Goal: Task Accomplishment & Management: Use online tool/utility

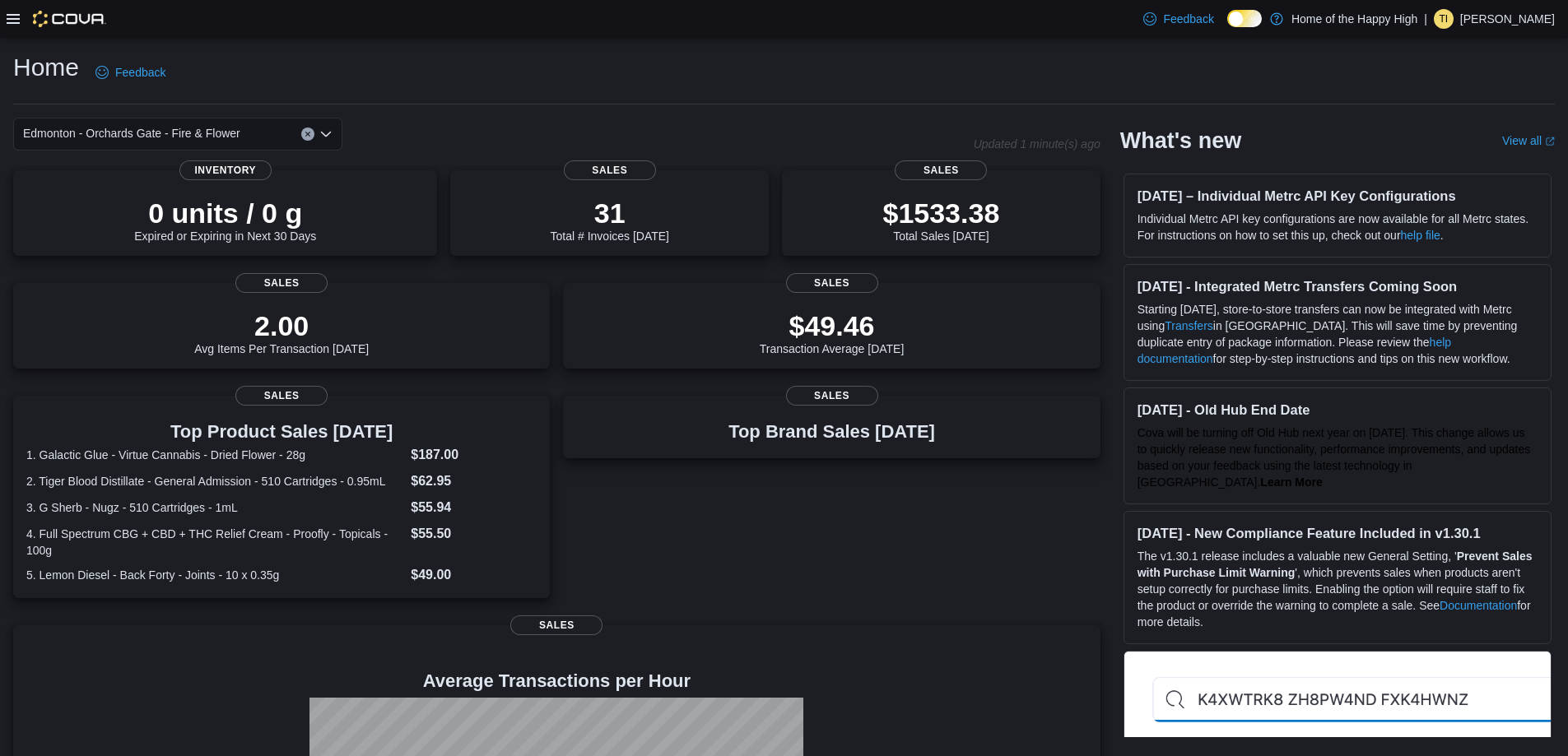
click at [7, 15] on icon at bounding box center [13, 19] width 13 height 10
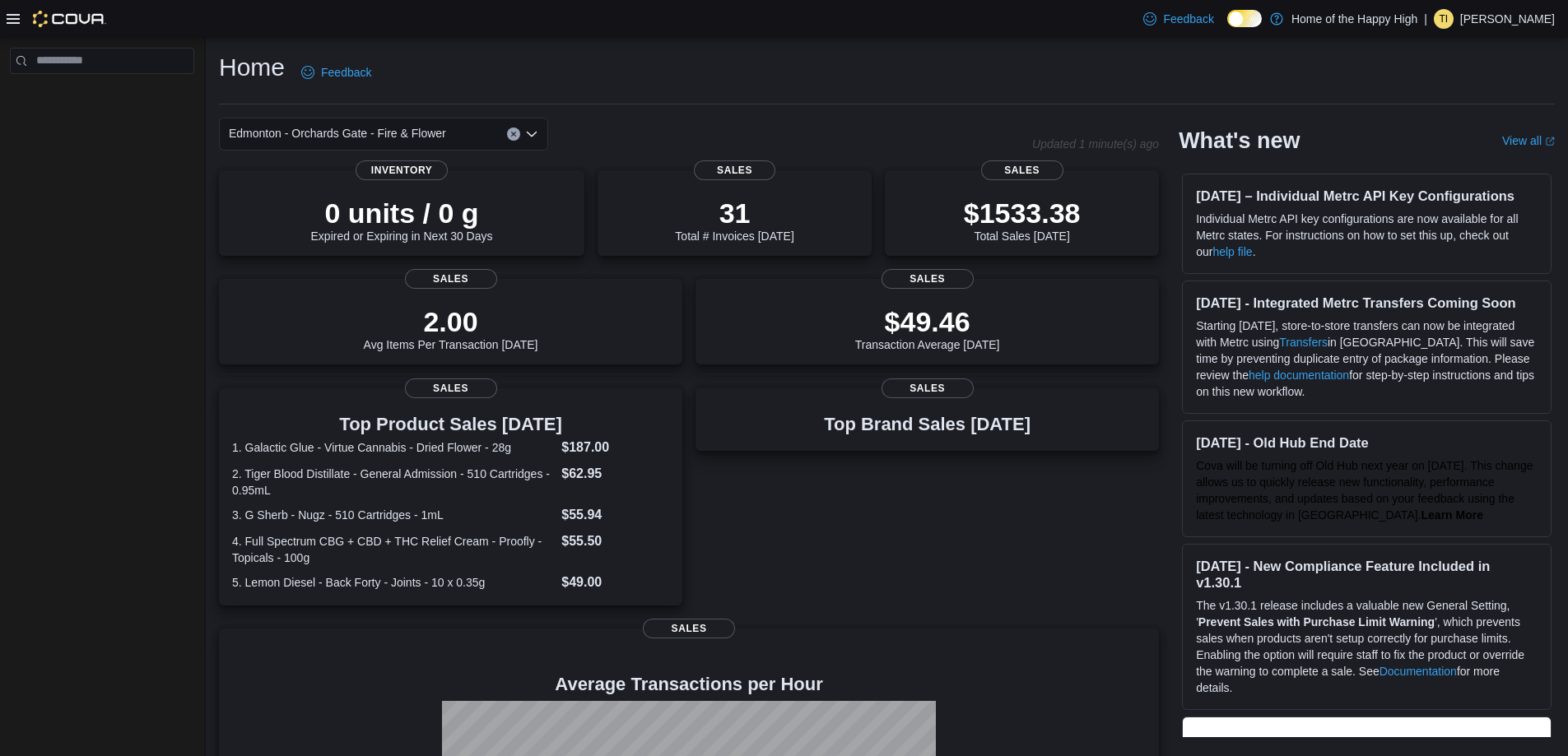
click at [14, 15] on icon at bounding box center [13, 19] width 13 height 10
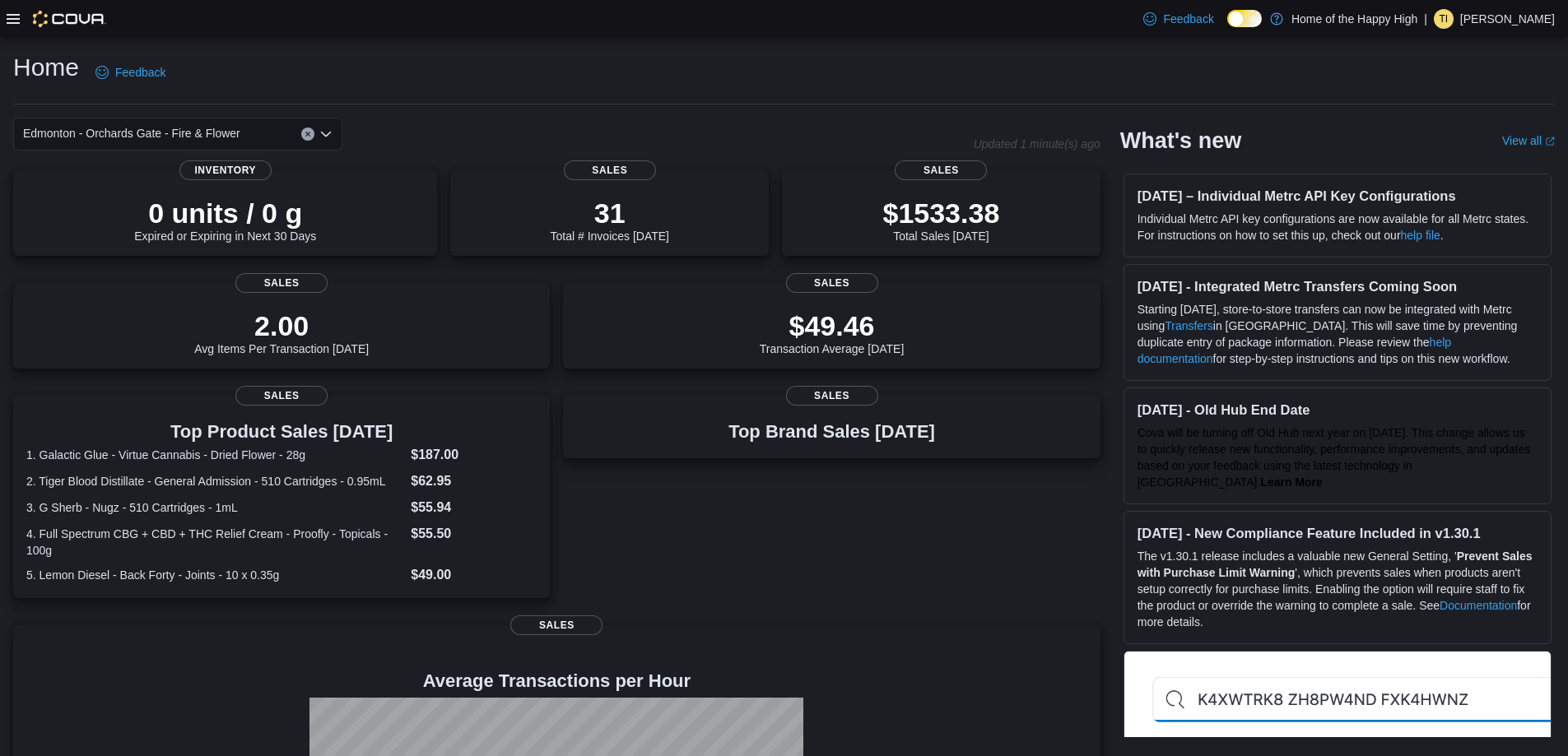
click at [9, 17] on icon at bounding box center [13, 19] width 13 height 13
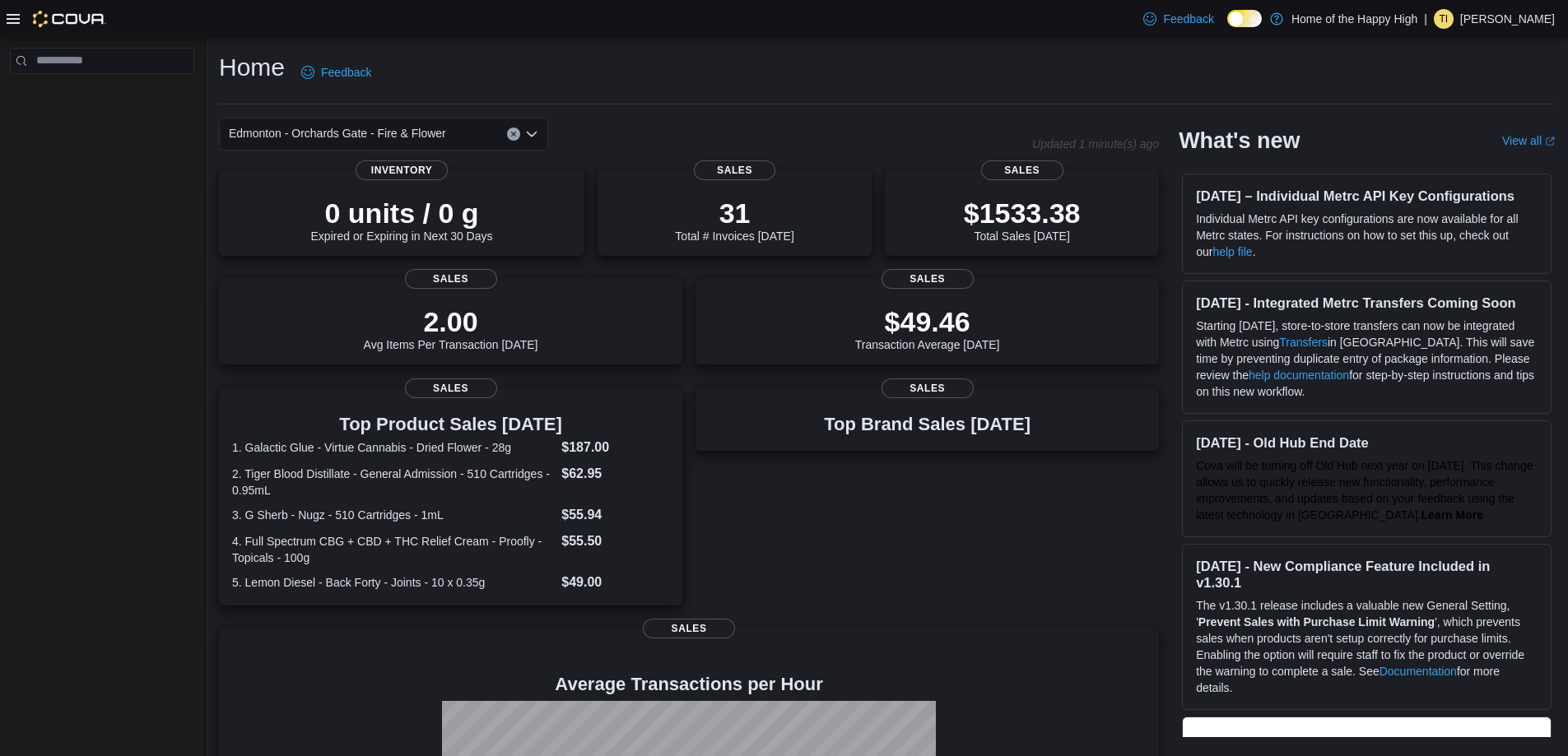
click at [13, 18] on icon at bounding box center [13, 19] width 13 height 13
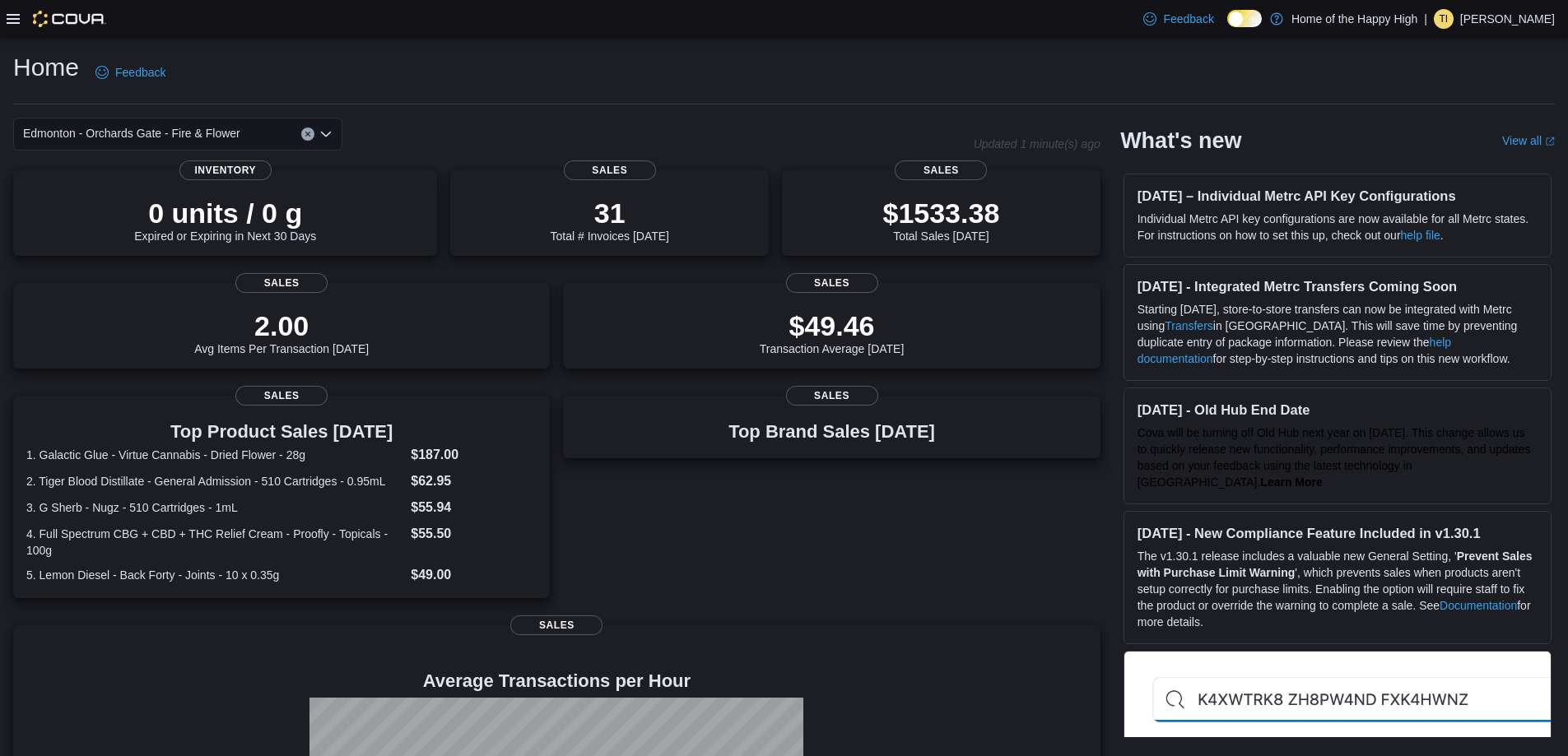
click at [13, 18] on icon at bounding box center [13, 19] width 13 height 13
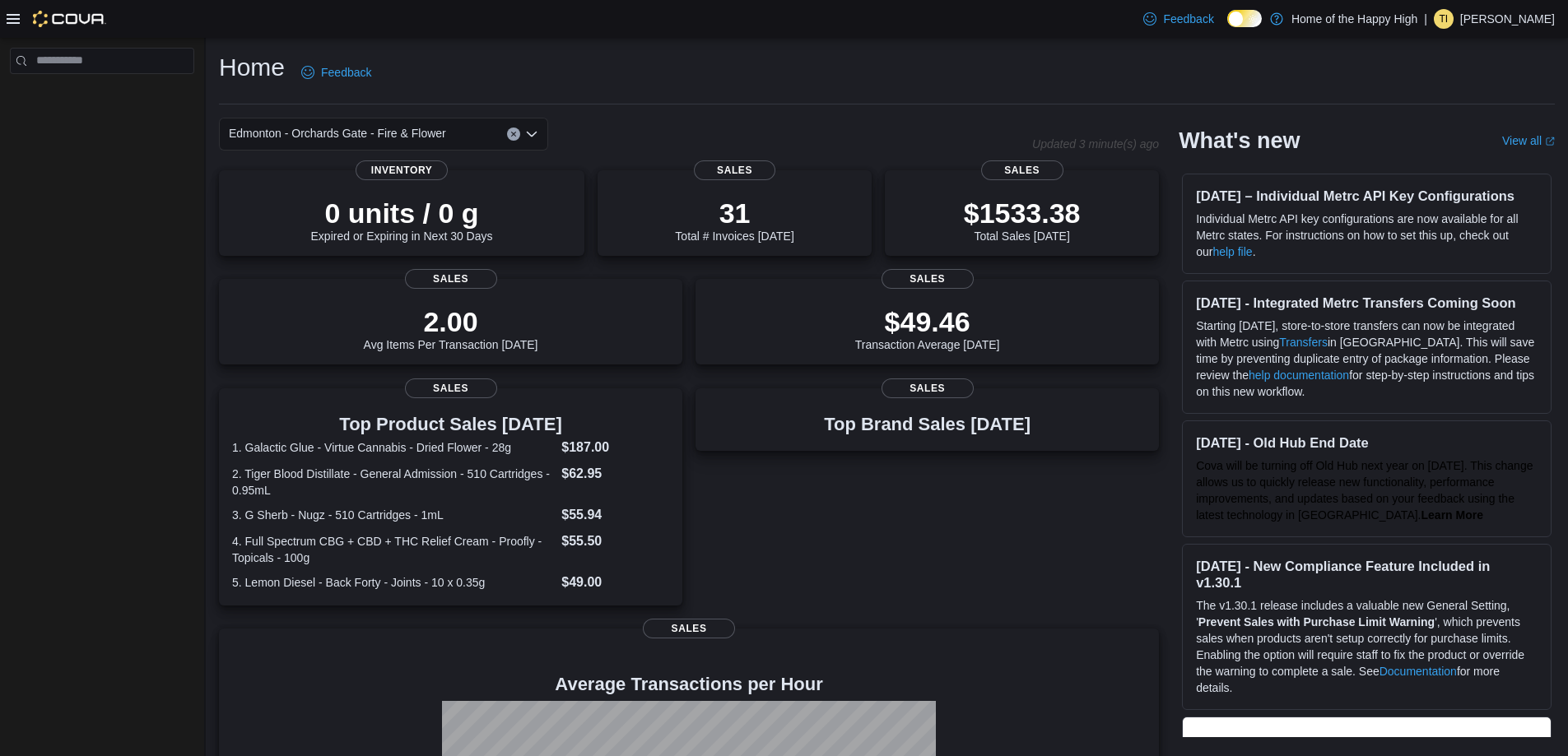
click at [149, 143] on div at bounding box center [102, 400] width 204 height 725
click at [22, 11] on div at bounding box center [56, 19] width 99 height 17
click at [15, 21] on icon at bounding box center [13, 19] width 13 height 13
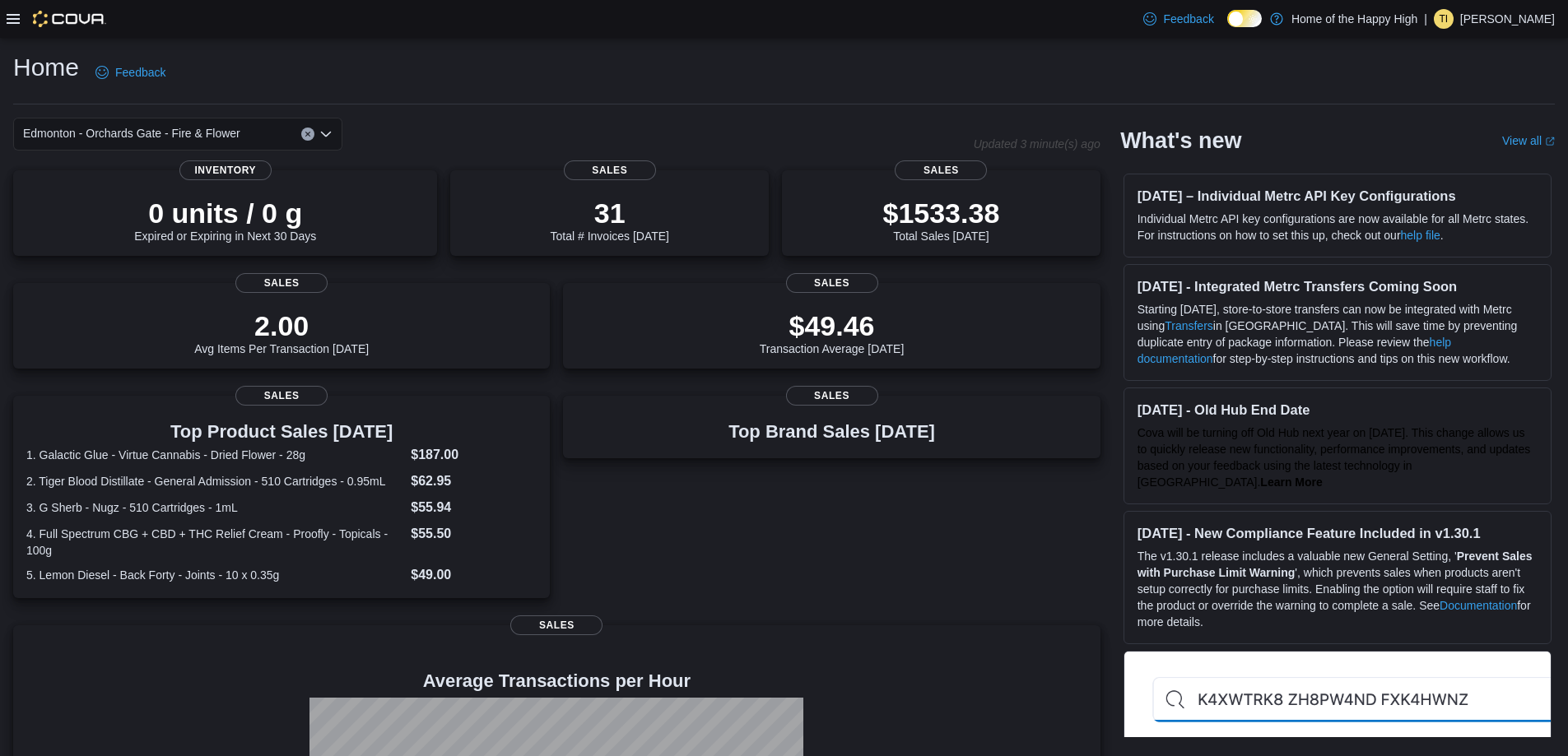
click at [15, 21] on icon at bounding box center [13, 19] width 13 height 13
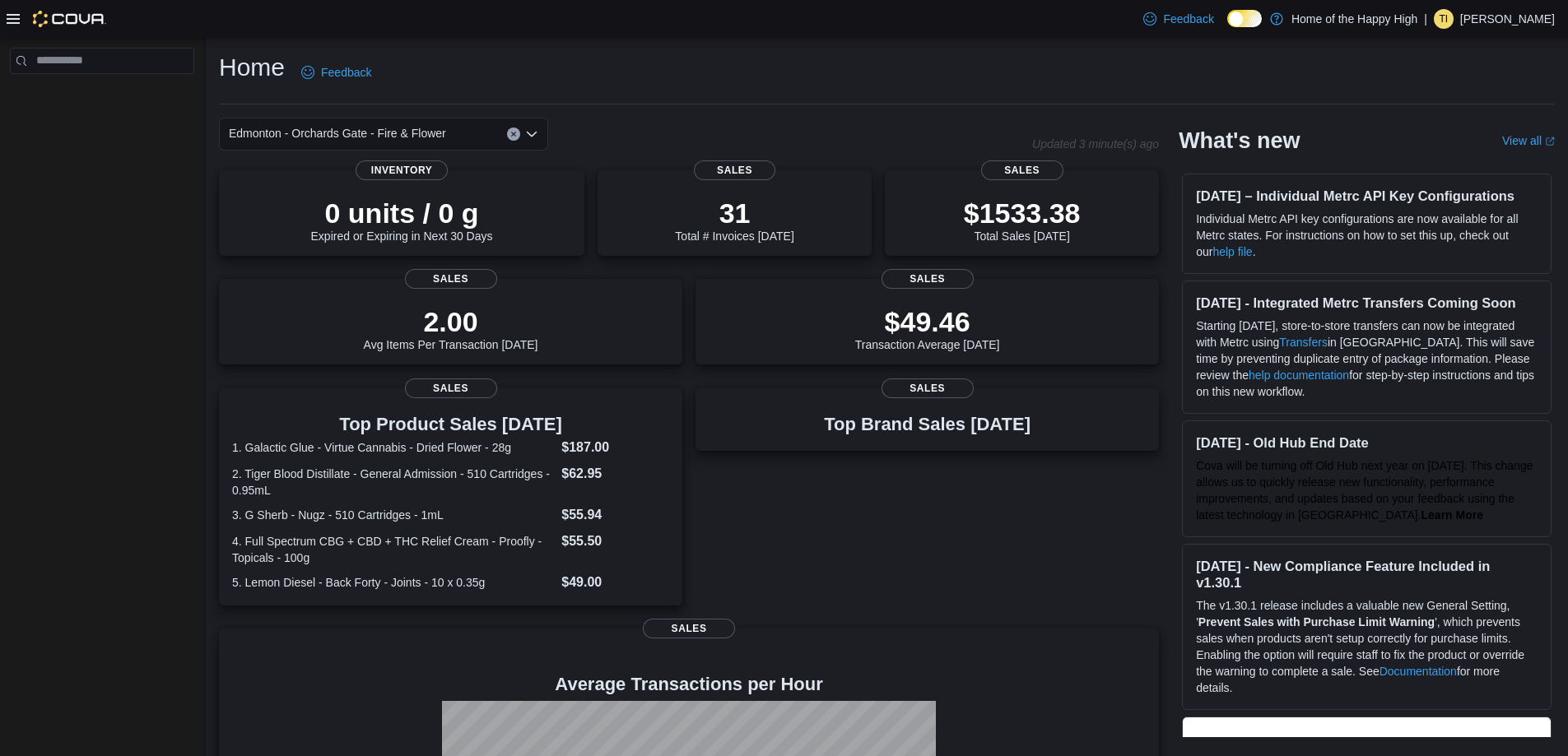
click at [0, 189] on div at bounding box center [102, 400] width 204 height 725
click at [81, 56] on input "search" at bounding box center [102, 61] width 185 height 27
type input "*******"
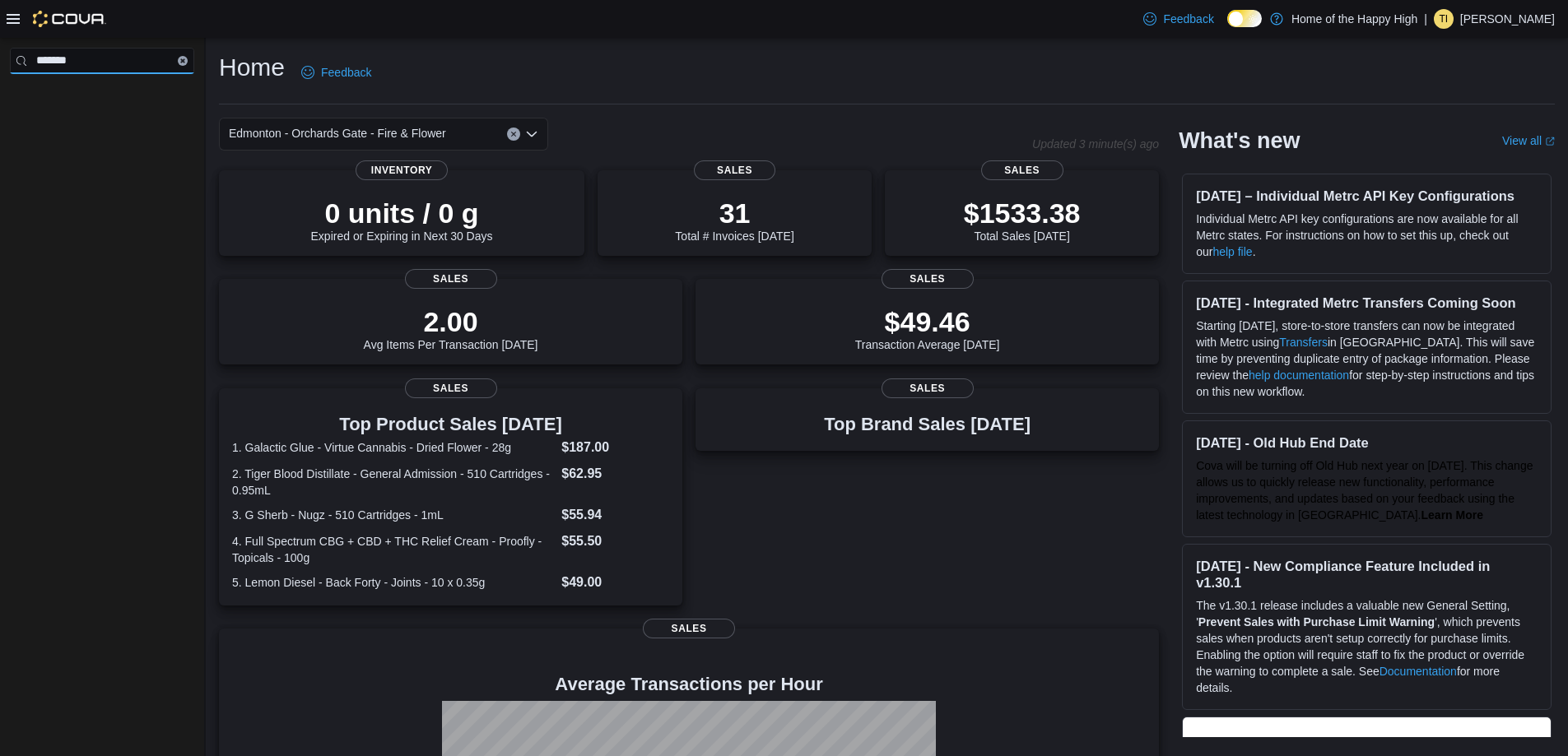
click at [81, 56] on input "*******" at bounding box center [102, 61] width 185 height 27
click at [184, 64] on button "Clear input" at bounding box center [183, 61] width 10 height 10
click at [508, 38] on div "Home Feedback [GEOGRAPHIC_DATA] - Orchards Gate - Fire & Flower Updated 3 minut…" at bounding box center [886, 507] width 1362 height 940
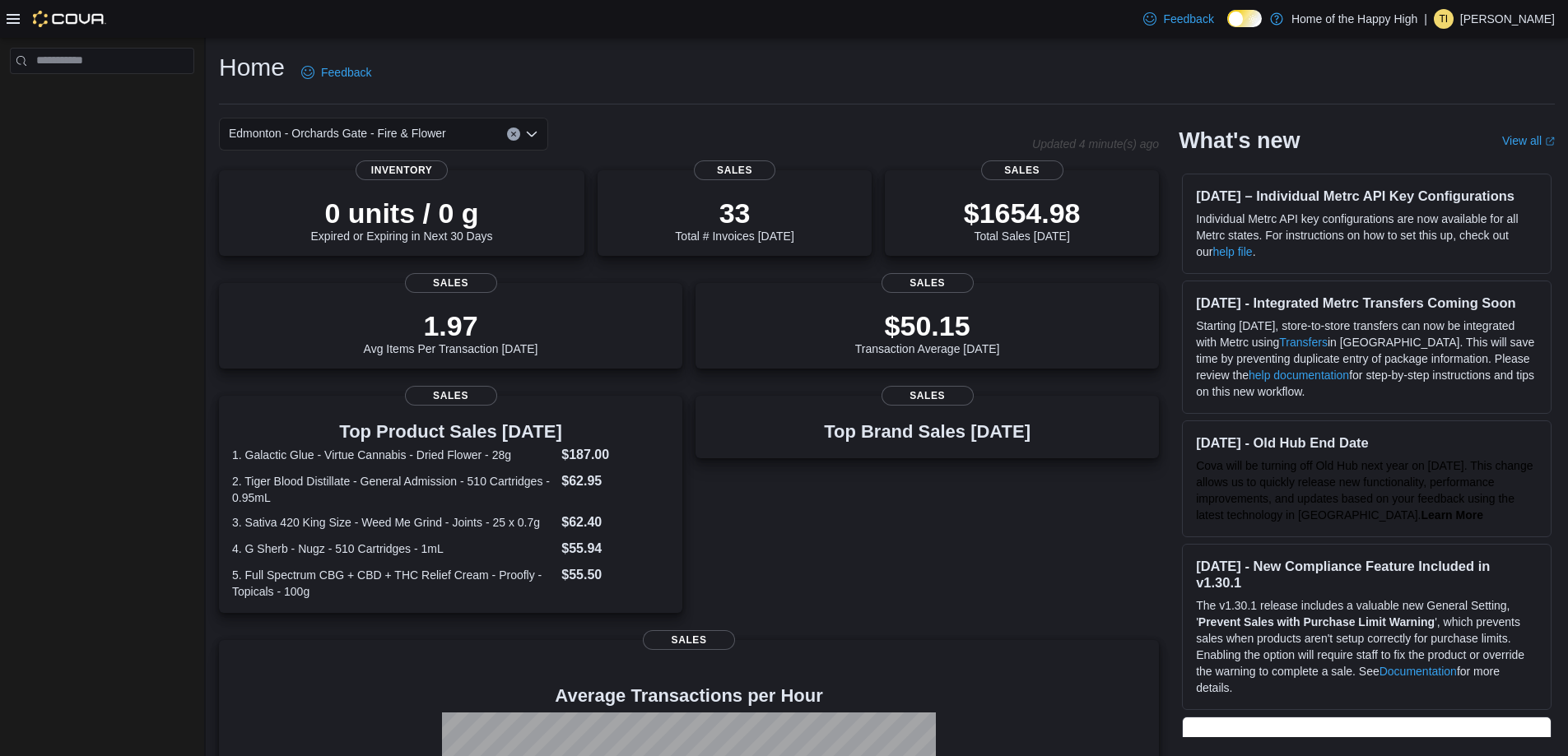
click at [12, 21] on icon at bounding box center [13, 19] width 13 height 13
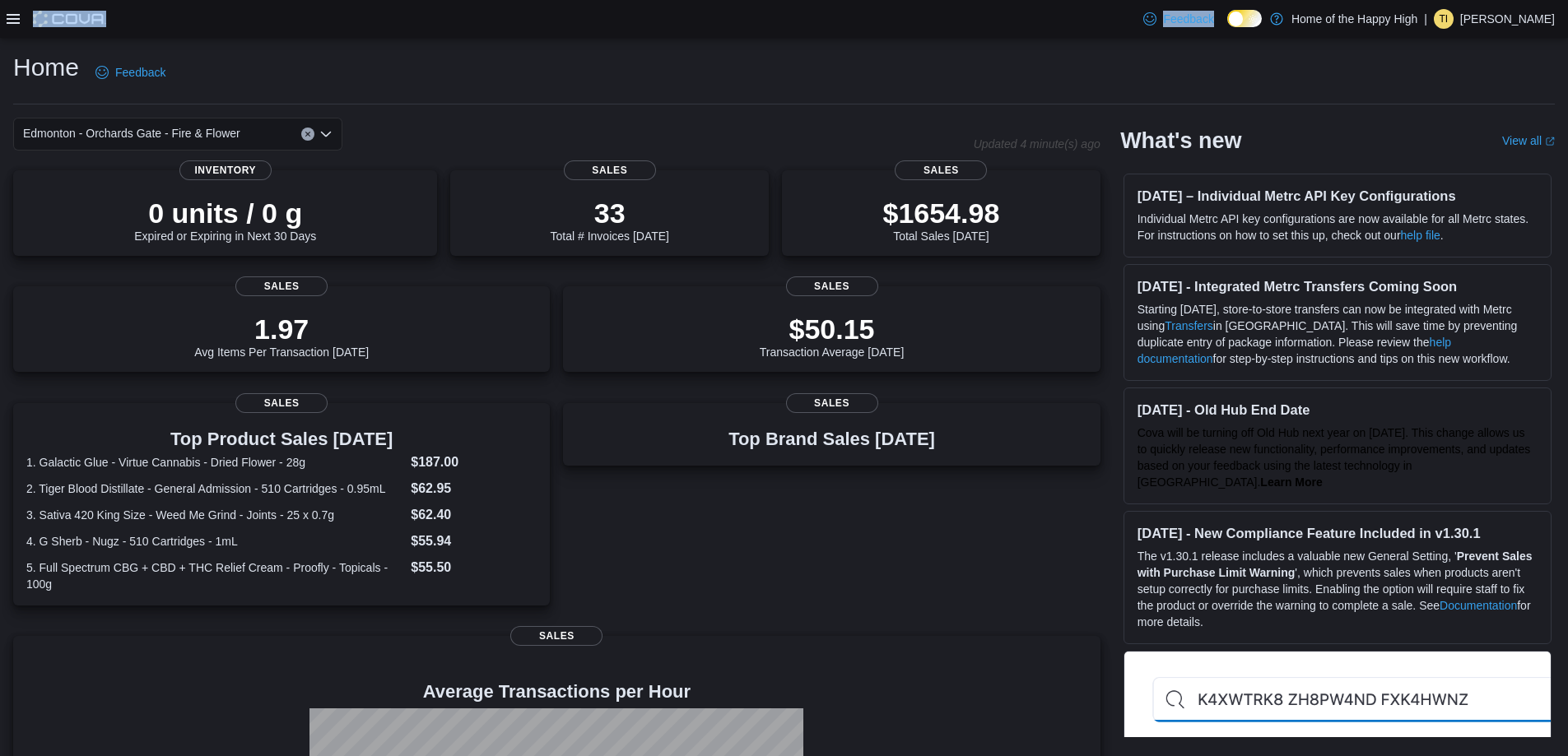
click at [12, 21] on icon at bounding box center [13, 19] width 13 height 13
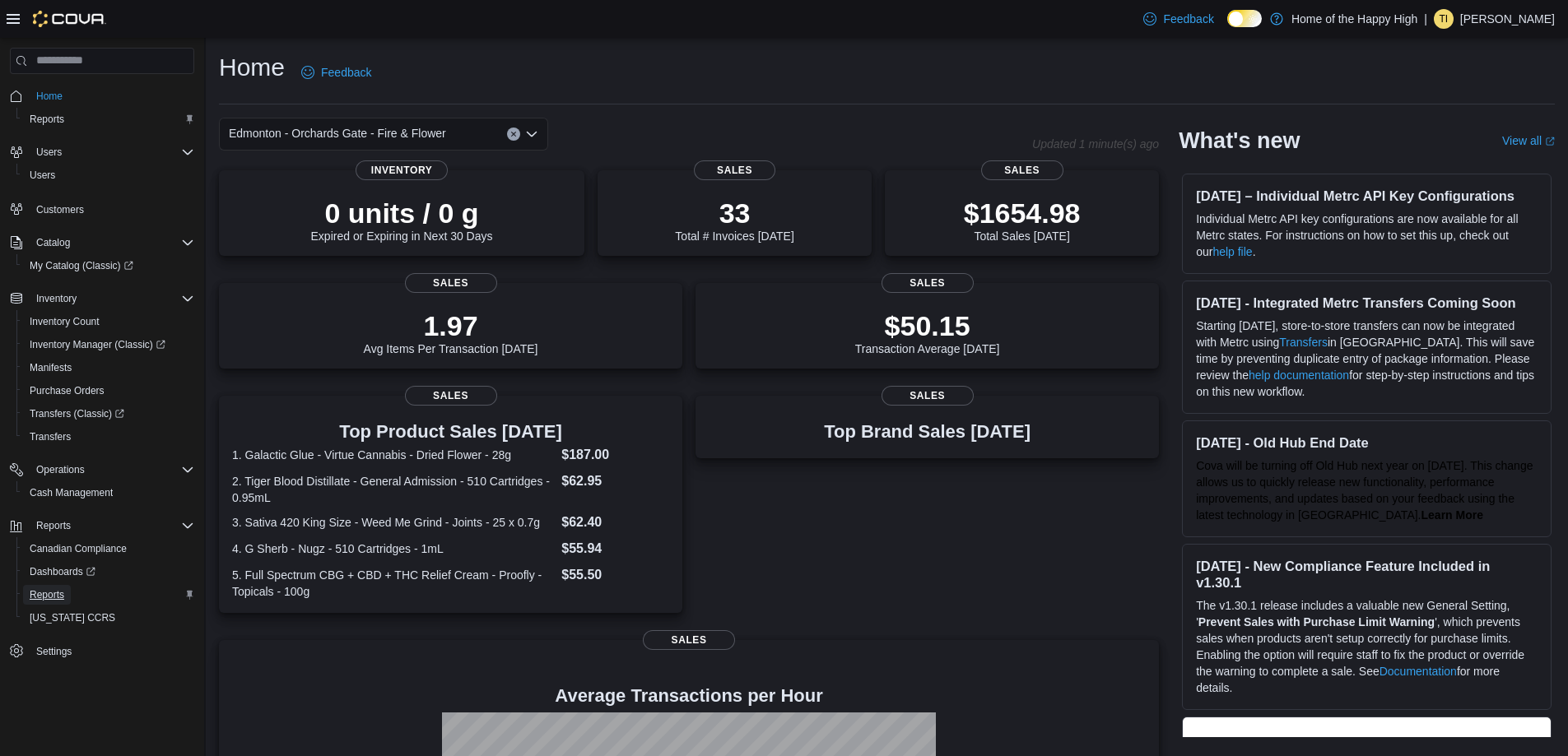
click at [43, 597] on span "Reports" at bounding box center [46, 595] width 34 height 13
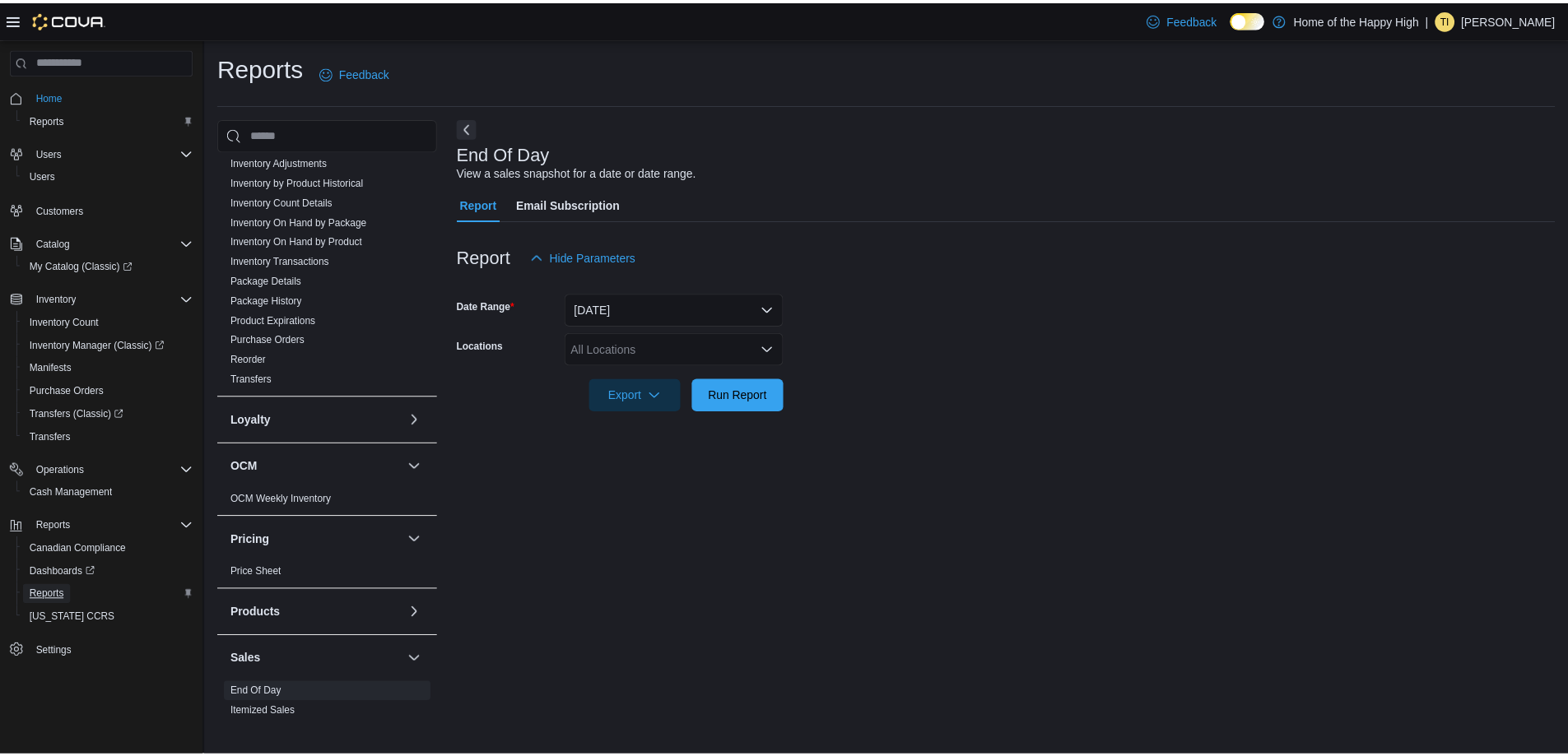
scroll to position [247, 0]
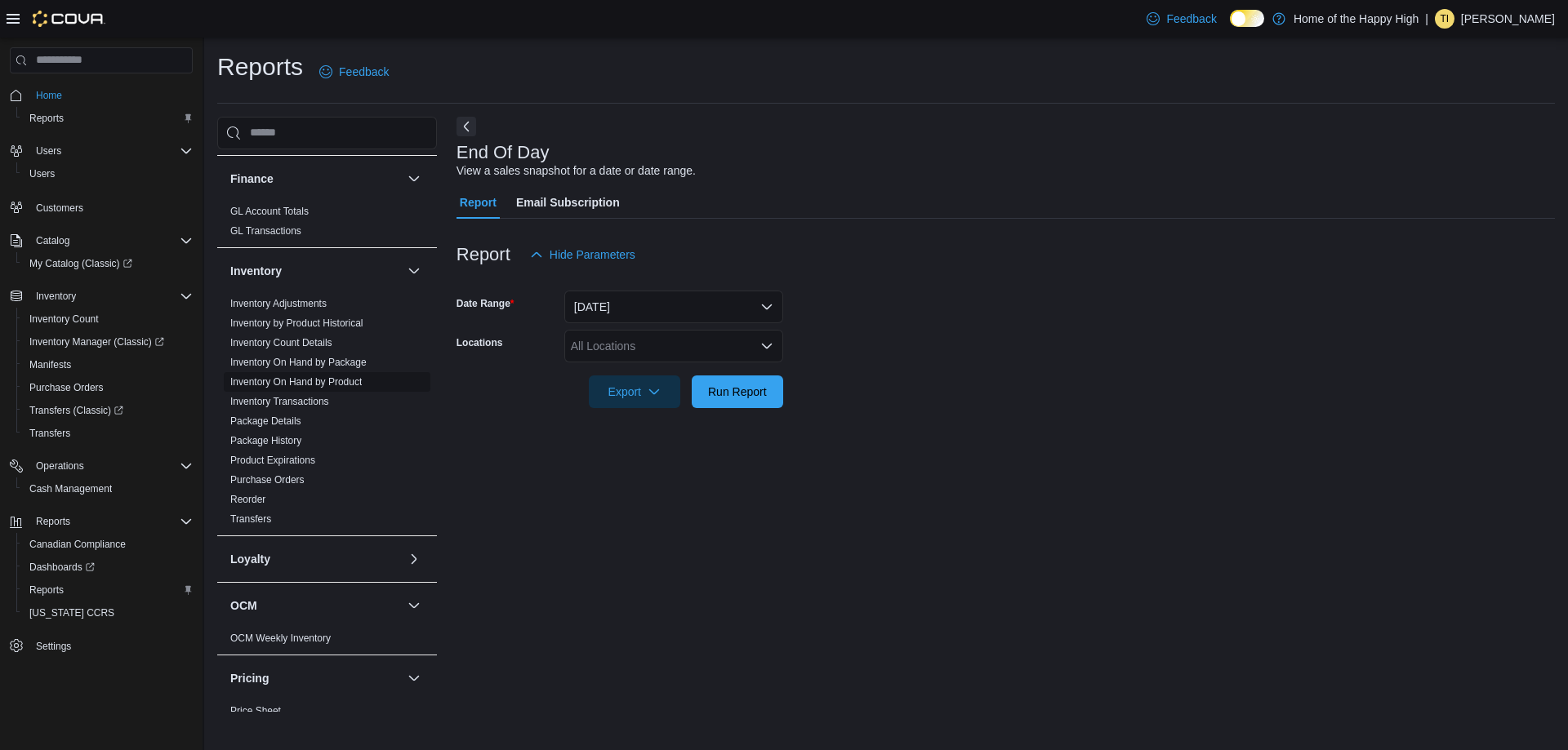
click at [349, 380] on link "Inventory On Hand by Product" at bounding box center [296, 382] width 132 height 12
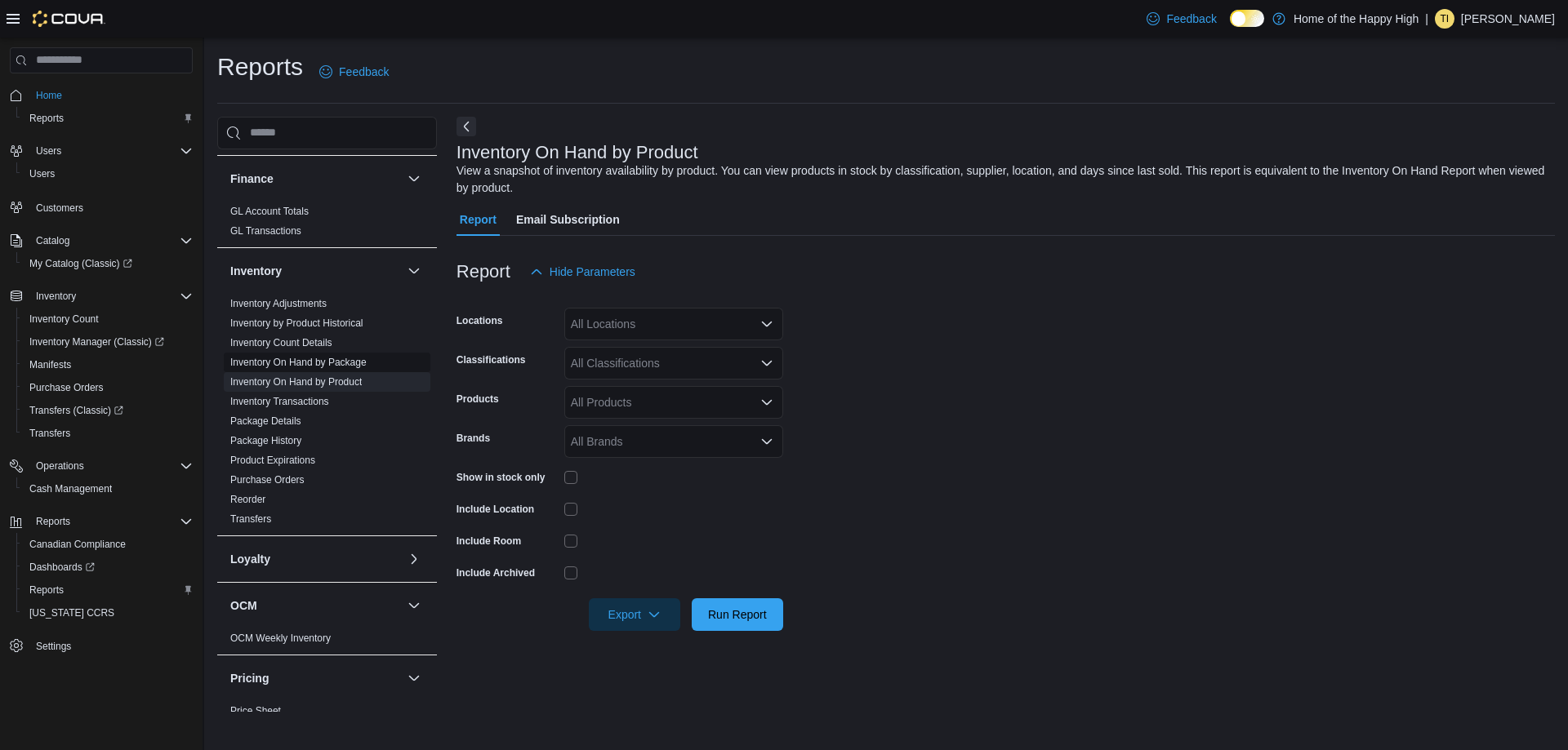
click at [347, 363] on link "Inventory On Hand by Package" at bounding box center [298, 363] width 137 height 12
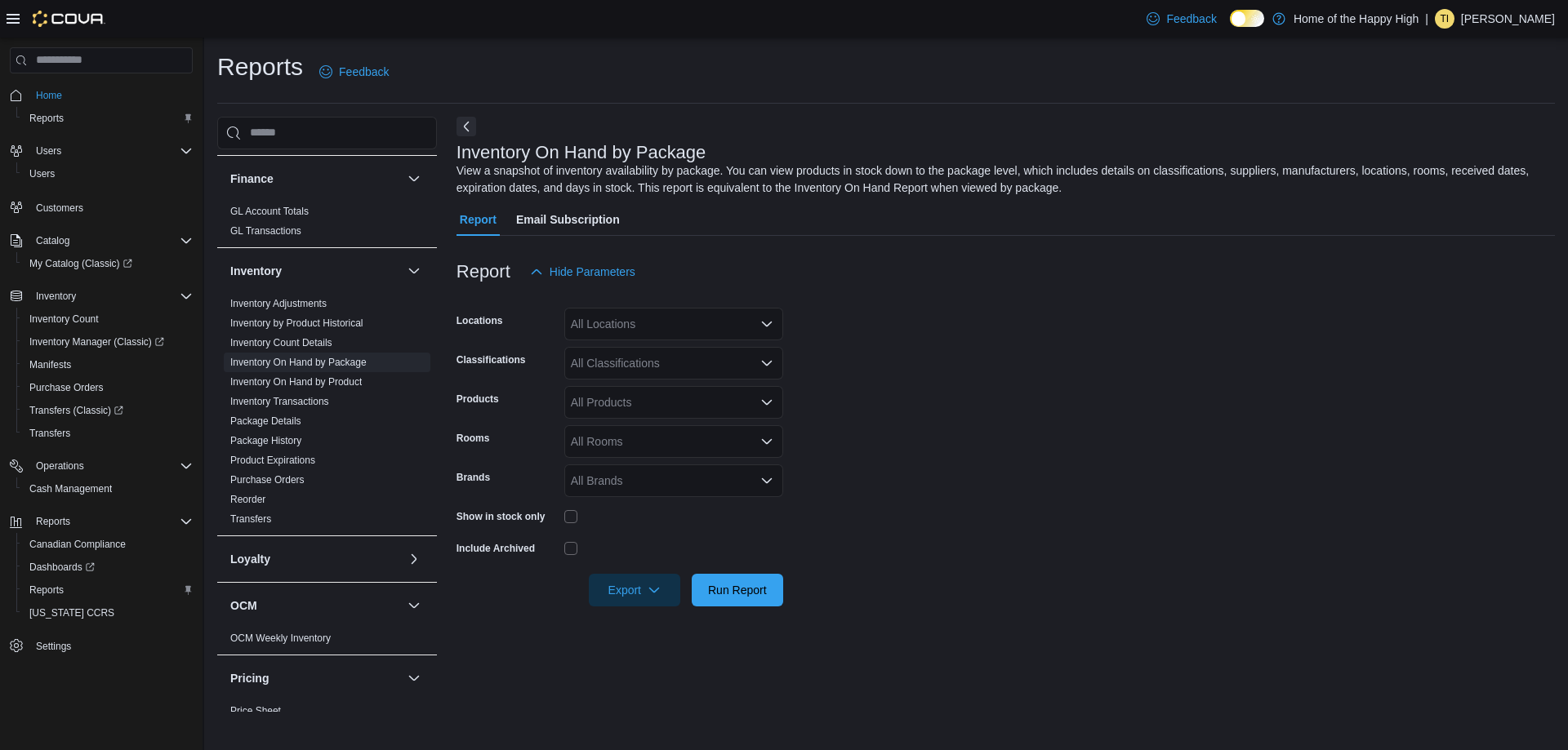
click at [629, 327] on div "All Locations" at bounding box center [673, 324] width 219 height 32
type input "****"
click at [665, 356] on span "Edmonton - Orchards Gate - Fire & Flower" at bounding box center [740, 352] width 215 height 17
click at [917, 387] on form "Locations Edmonton - Orchards Gate - Fire & Flower Classifications All Classifi…" at bounding box center [1006, 447] width 1098 height 318
click at [601, 368] on div "All Classifications" at bounding box center [673, 363] width 219 height 32
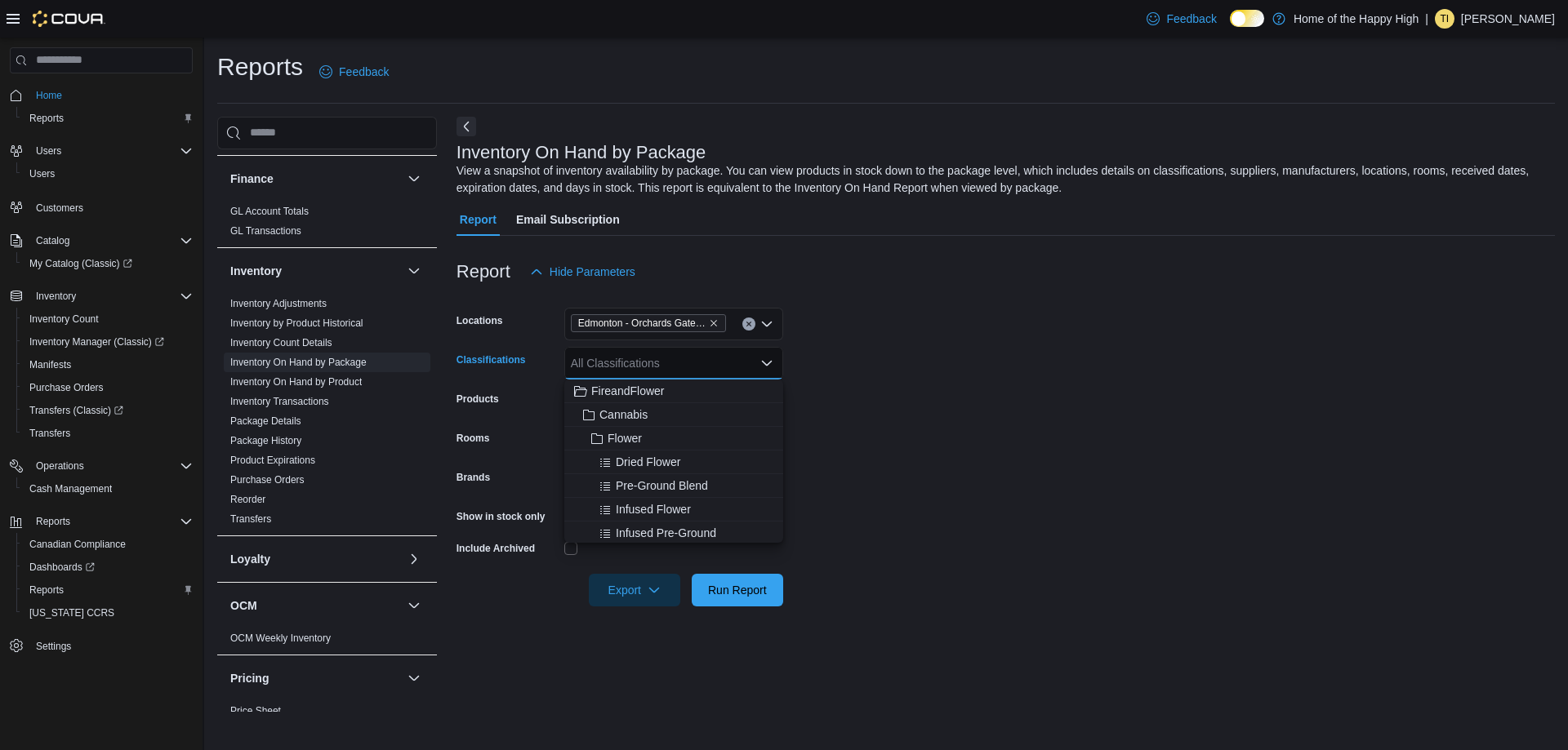
type input "*"
type input "***"
click at [639, 386] on span "Cannabis" at bounding box center [623, 391] width 48 height 17
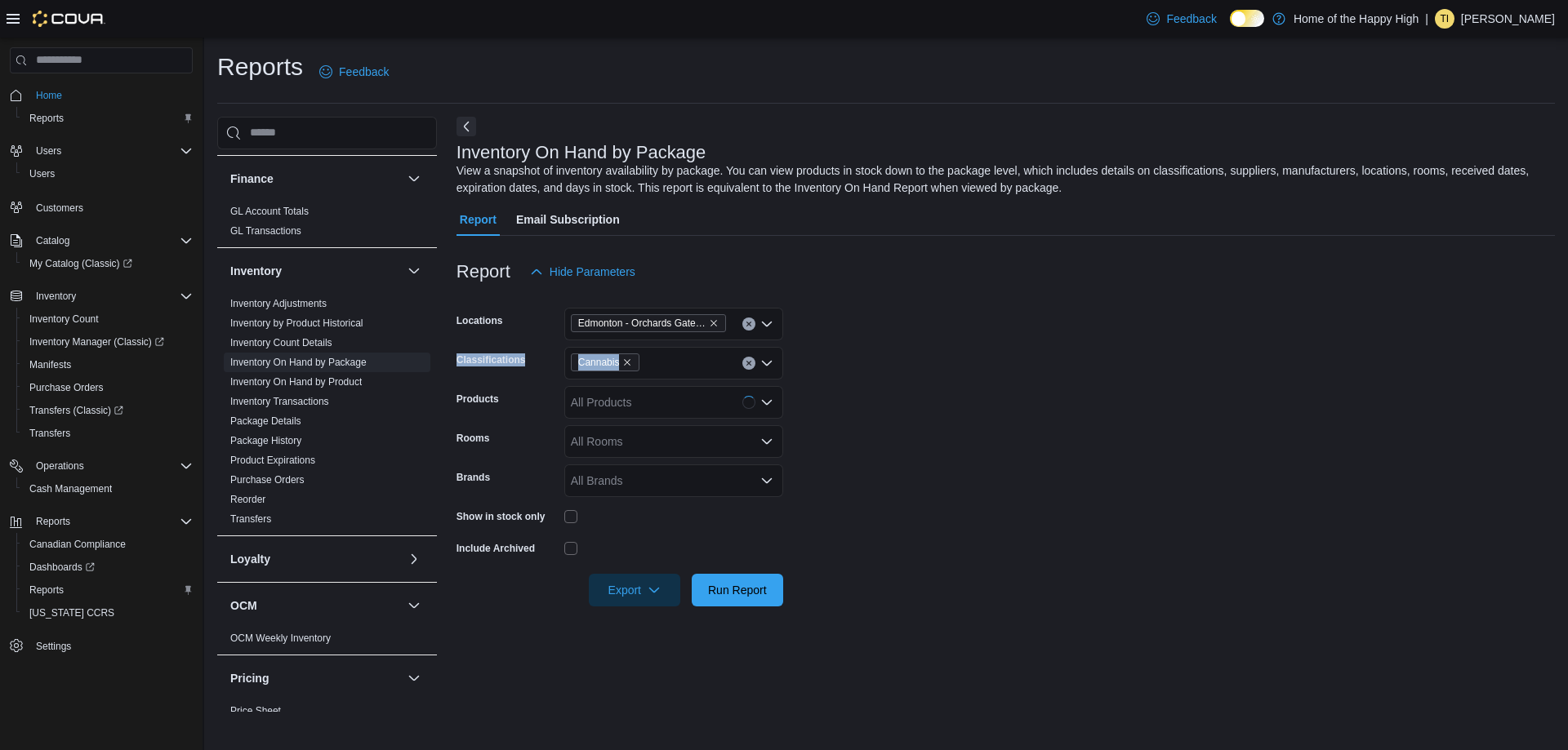
click at [956, 339] on form "Locations Edmonton - Orchards Gate - Fire & Flower Classifications Cannabis Pro…" at bounding box center [1006, 447] width 1098 height 318
click at [760, 584] on span "Run Report" at bounding box center [737, 589] width 59 height 17
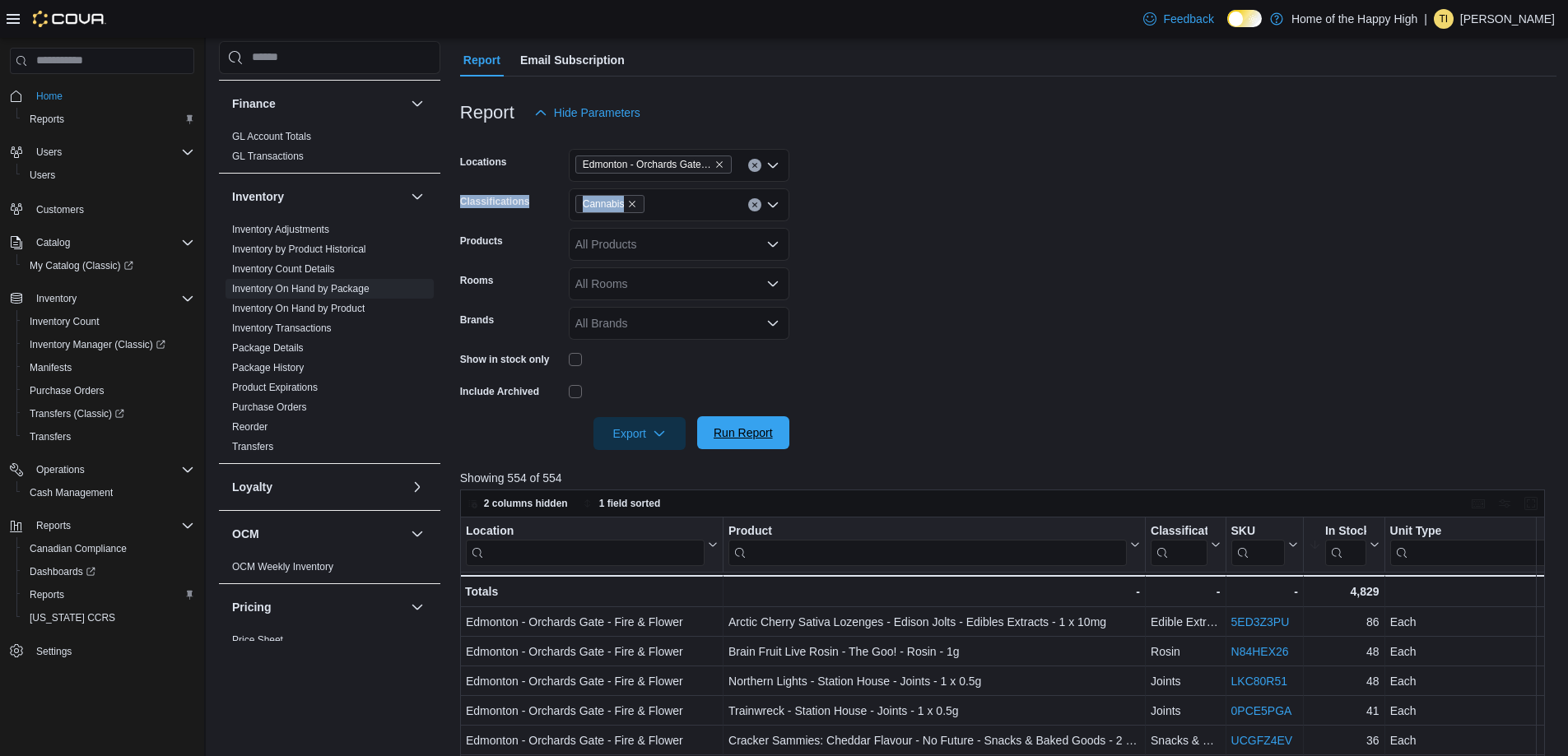
scroll to position [164, 0]
click at [661, 429] on icon "button" at bounding box center [660, 430] width 13 height 13
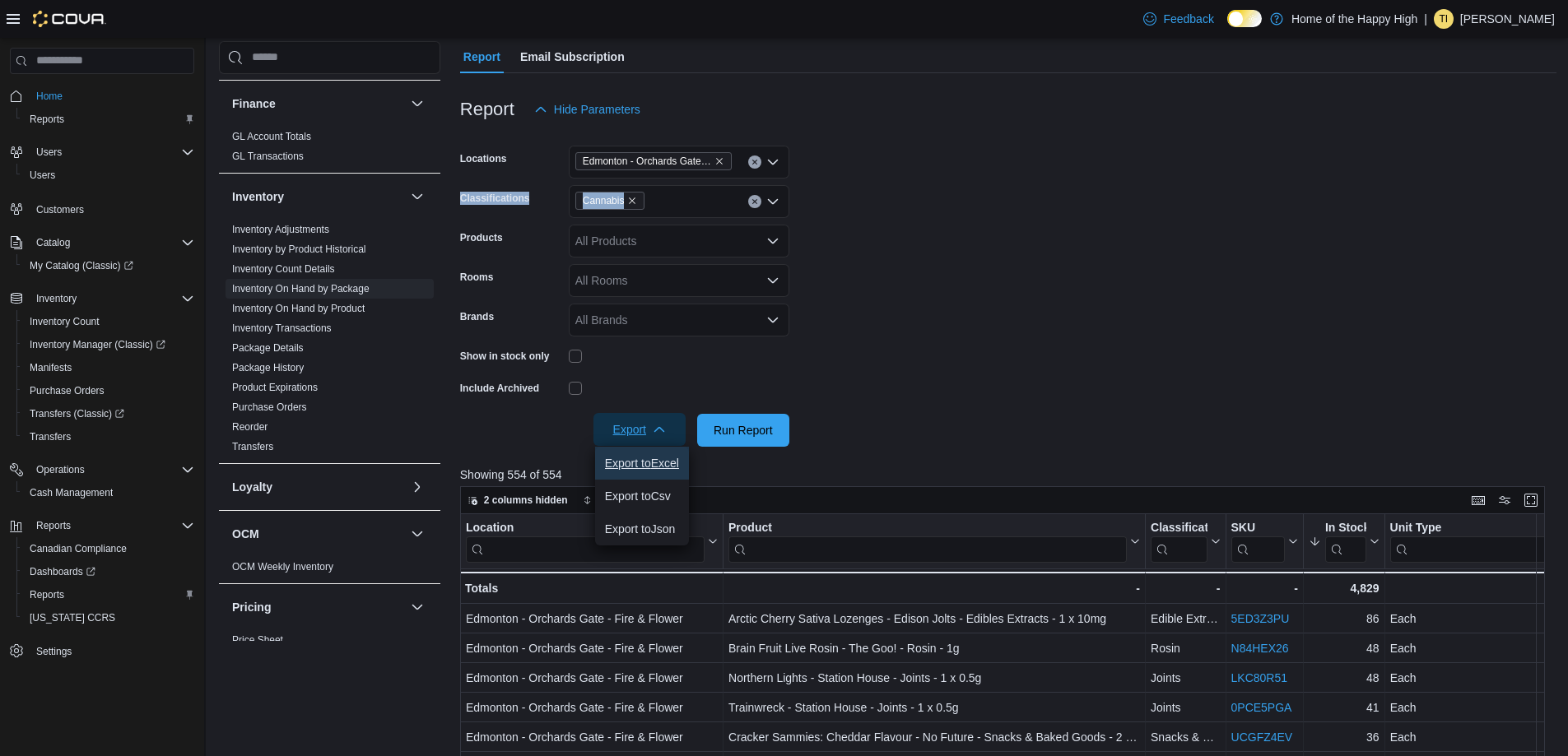
click at [664, 465] on span "Export to Excel" at bounding box center [641, 463] width 74 height 13
click at [1062, 230] on form "Locations Edmonton - Orchards Gate - Fire & Flower Classifications Cannabis Pro…" at bounding box center [1008, 286] width 1096 height 320
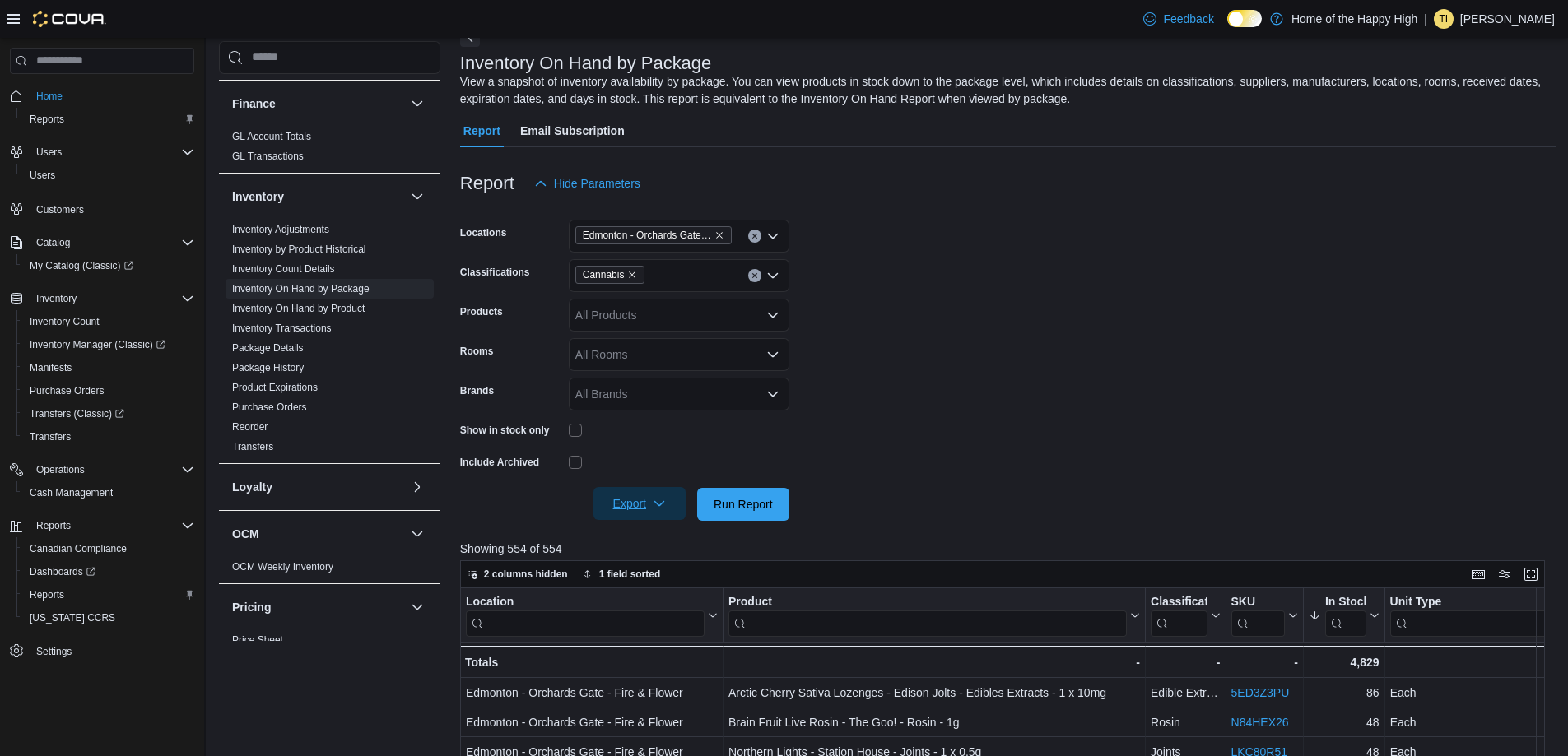
scroll to position [164, 0]
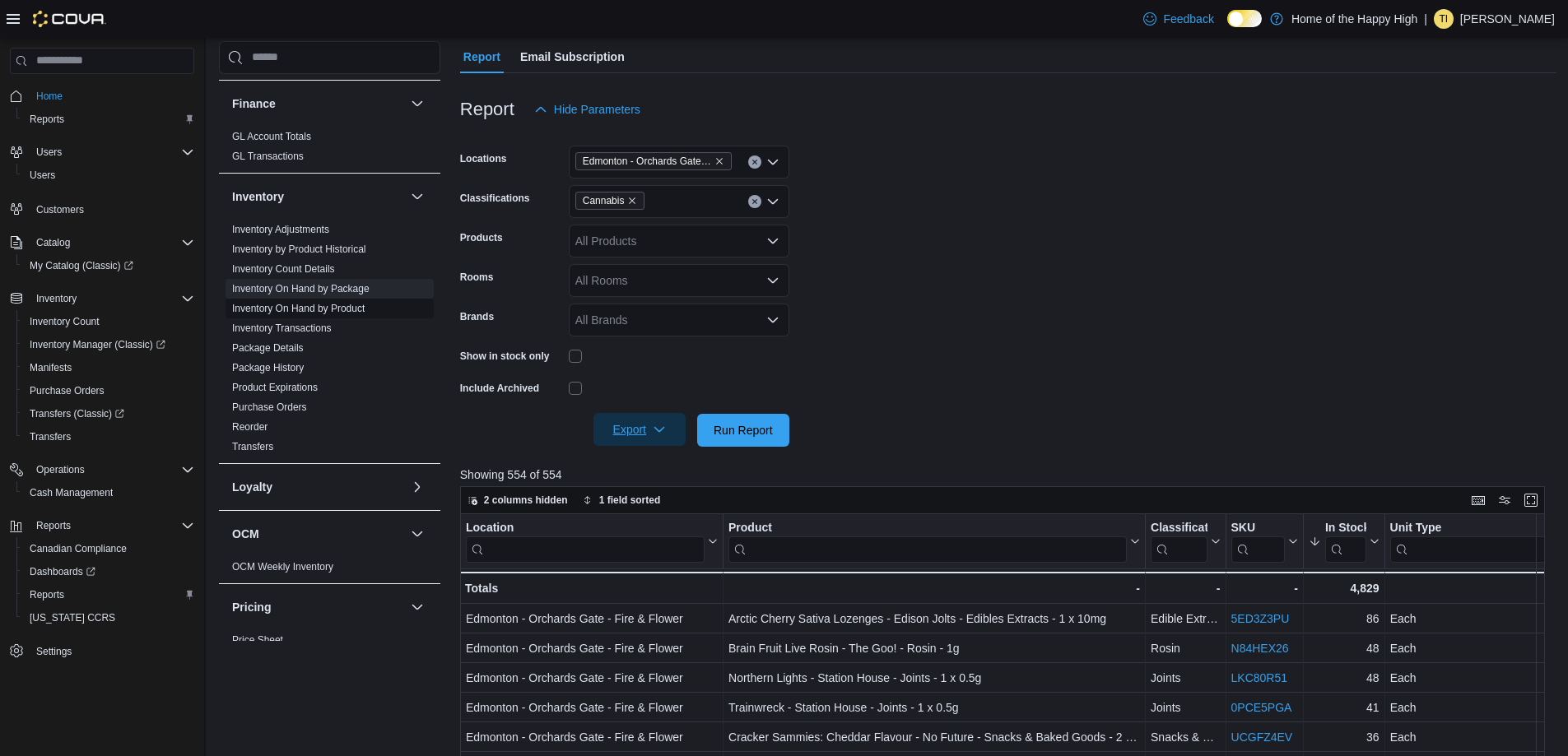
click at [314, 308] on link "Inventory On Hand by Product" at bounding box center [298, 309] width 133 height 12
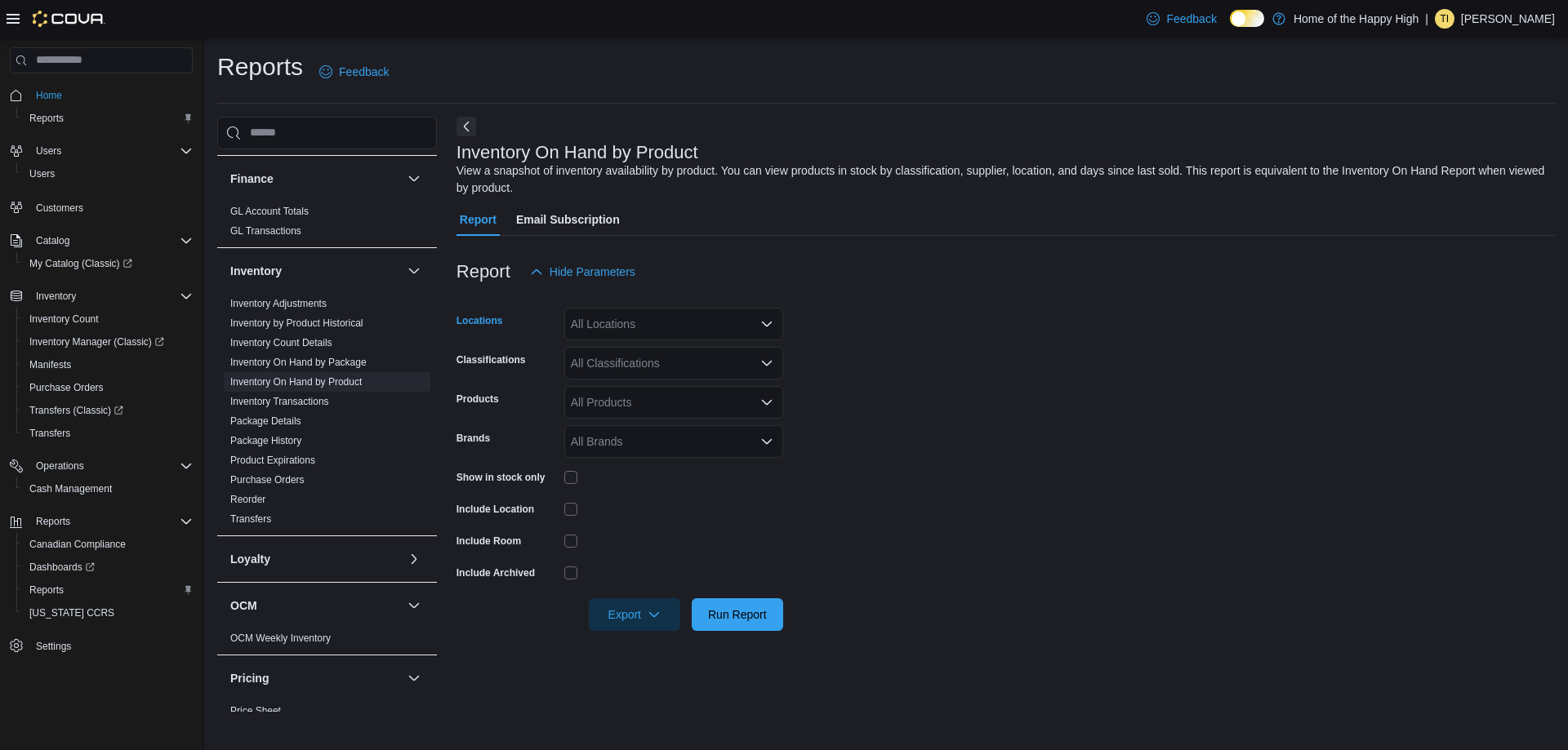
click at [642, 318] on div "All Locations" at bounding box center [673, 324] width 219 height 32
type input "****"
click at [696, 349] on span "Edmonton - Orchards Gate - Fire & Flower" at bounding box center [740, 352] width 215 height 17
click at [798, 308] on form "Locations Edmonton - Orchards Gate - Fire & Flower Classifications All Classifi…" at bounding box center [1006, 459] width 1098 height 343
click at [646, 371] on div "All Classifications" at bounding box center [673, 363] width 219 height 32
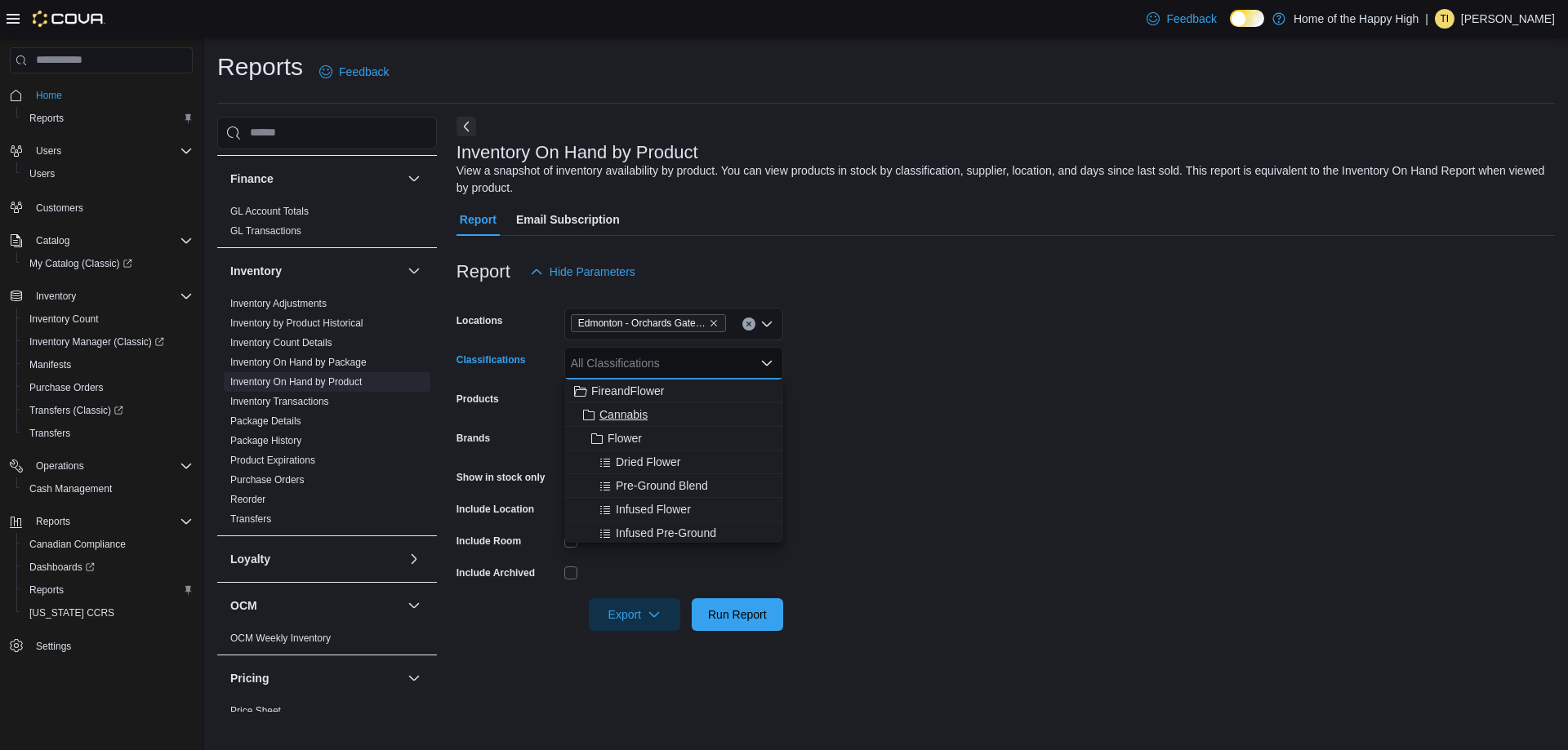
click at [624, 419] on span "Cannabis" at bounding box center [623, 415] width 48 height 17
drag, startPoint x: 1020, startPoint y: 435, endPoint x: 999, endPoint y: 439, distance: 21.4
click at [1017, 436] on form "Locations Edmonton - Orchards Gate - Fire & Flower Classifications Cannabis Com…" at bounding box center [1006, 459] width 1098 height 343
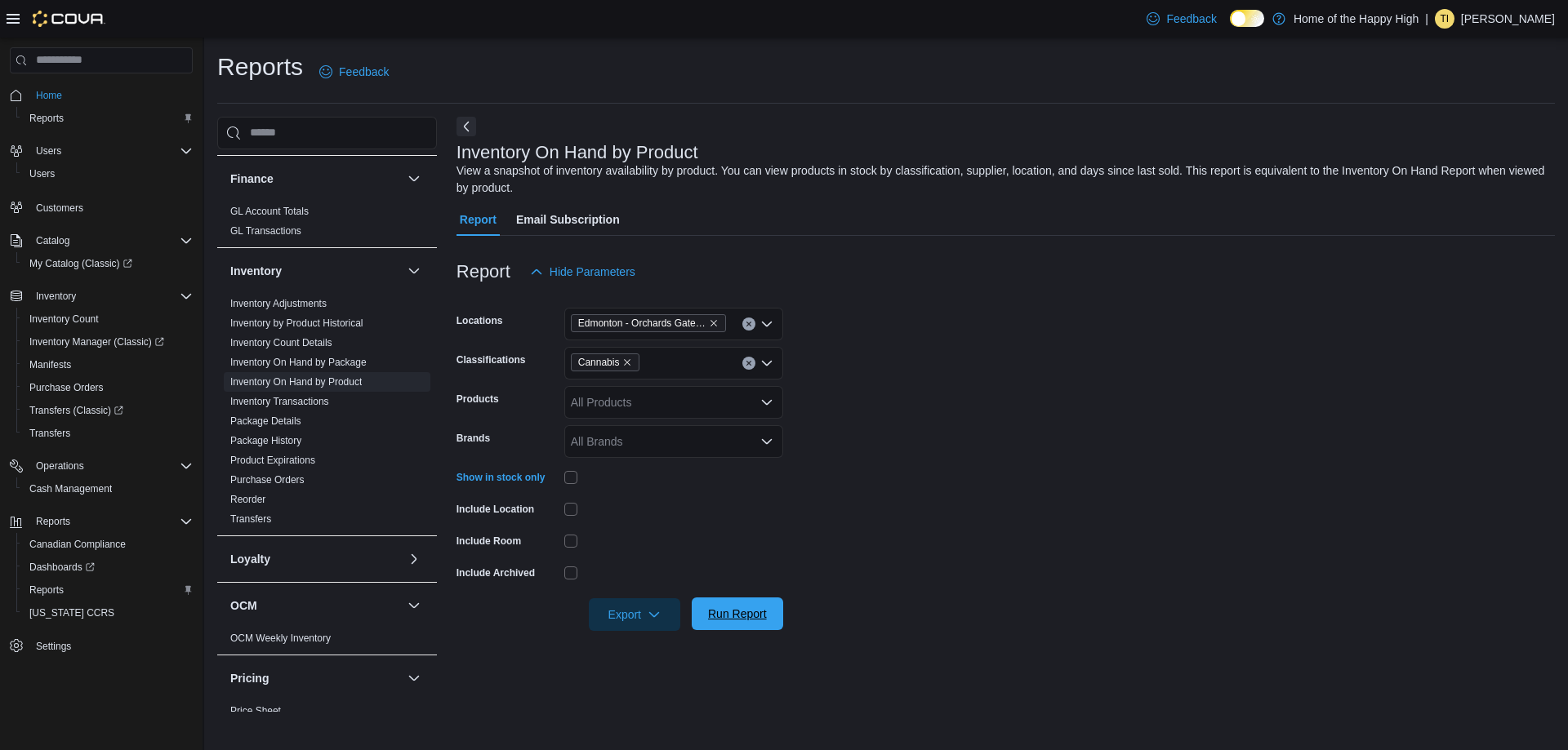
click at [725, 608] on span "Run Report" at bounding box center [737, 613] width 59 height 17
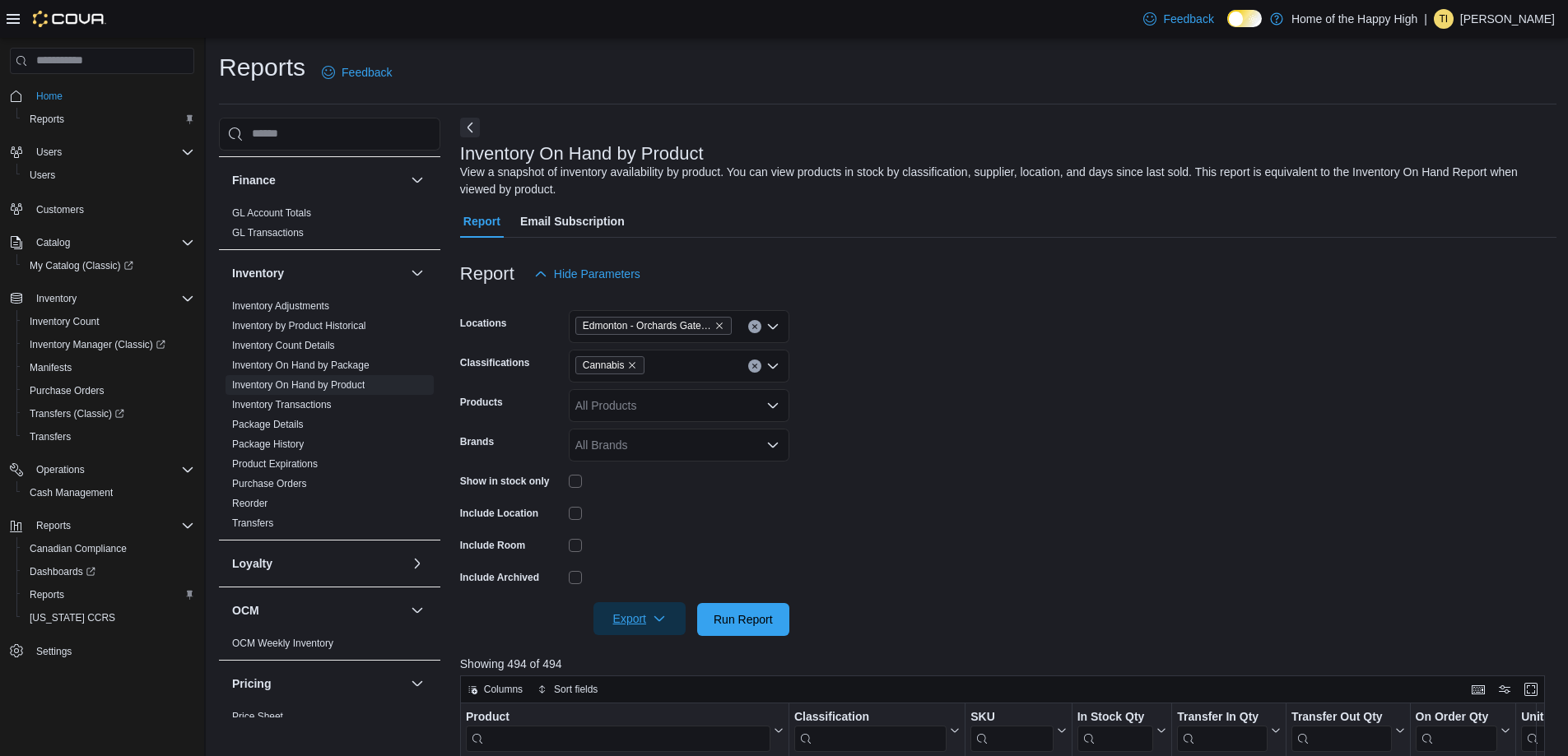
click at [614, 622] on span "Export" at bounding box center [640, 618] width 73 height 33
click at [635, 661] on button "Export to Excel" at bounding box center [642, 652] width 94 height 33
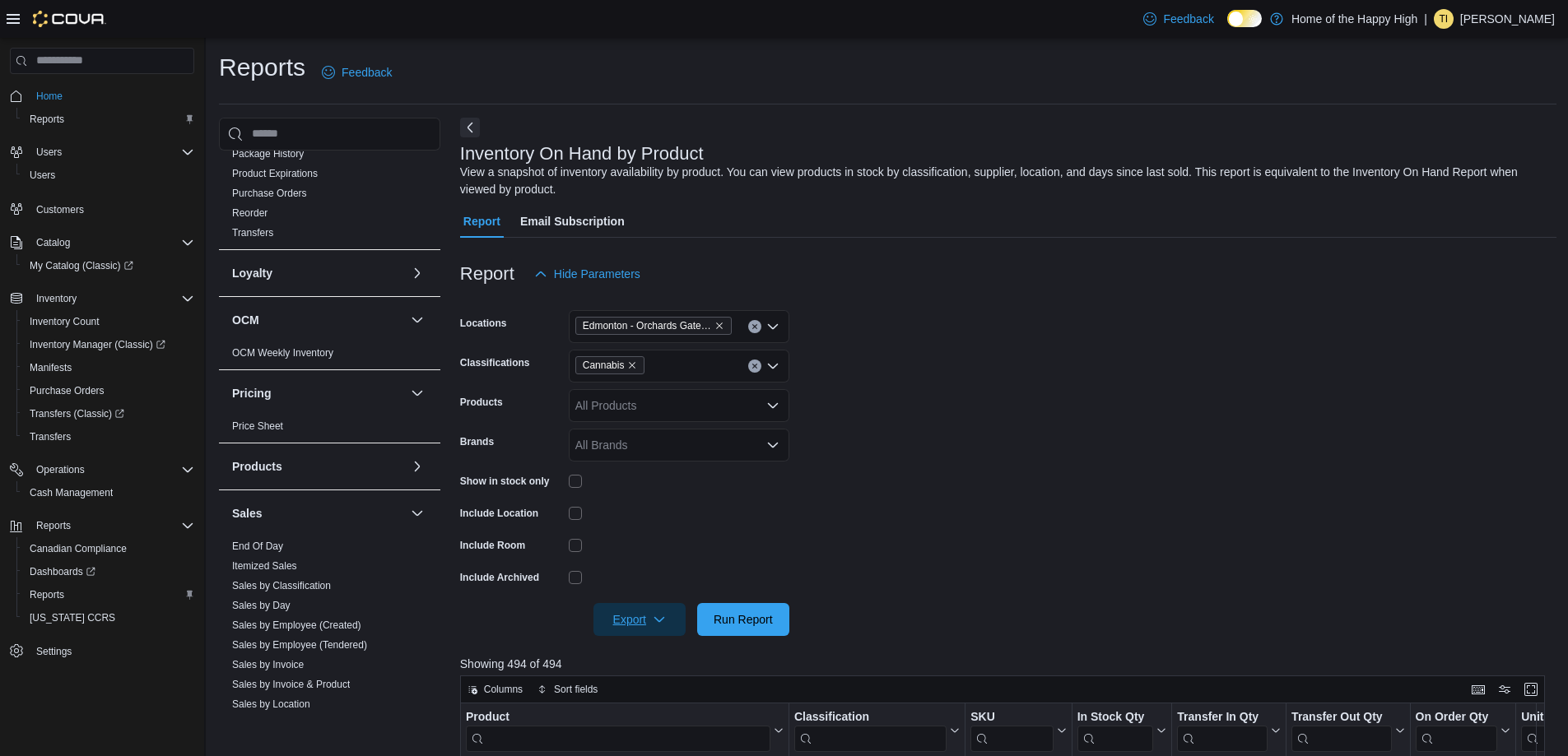
scroll to position [576, 0]
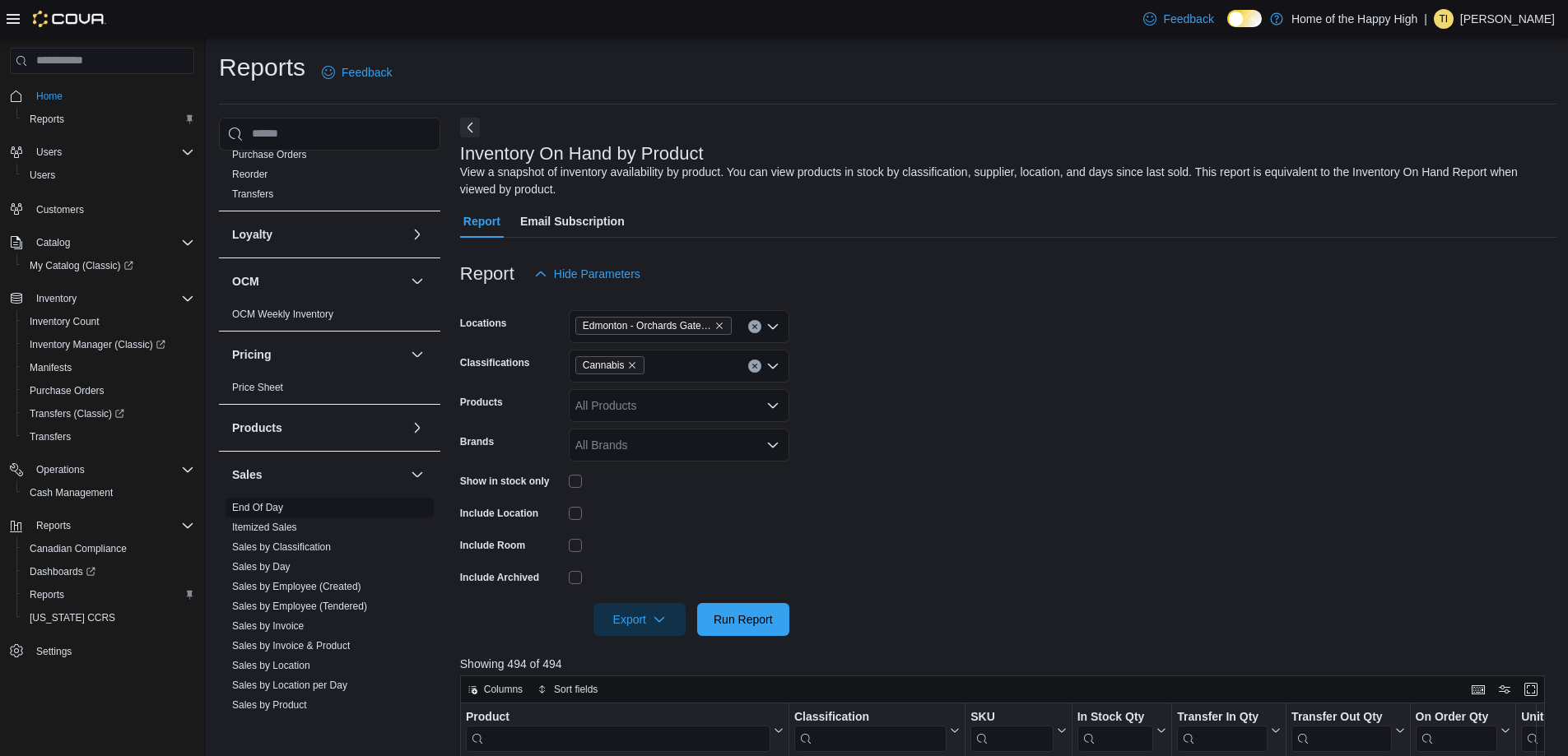
click at [264, 513] on span "End Of Day" at bounding box center [257, 507] width 51 height 13
click at [262, 508] on link "End Of Day" at bounding box center [257, 507] width 51 height 12
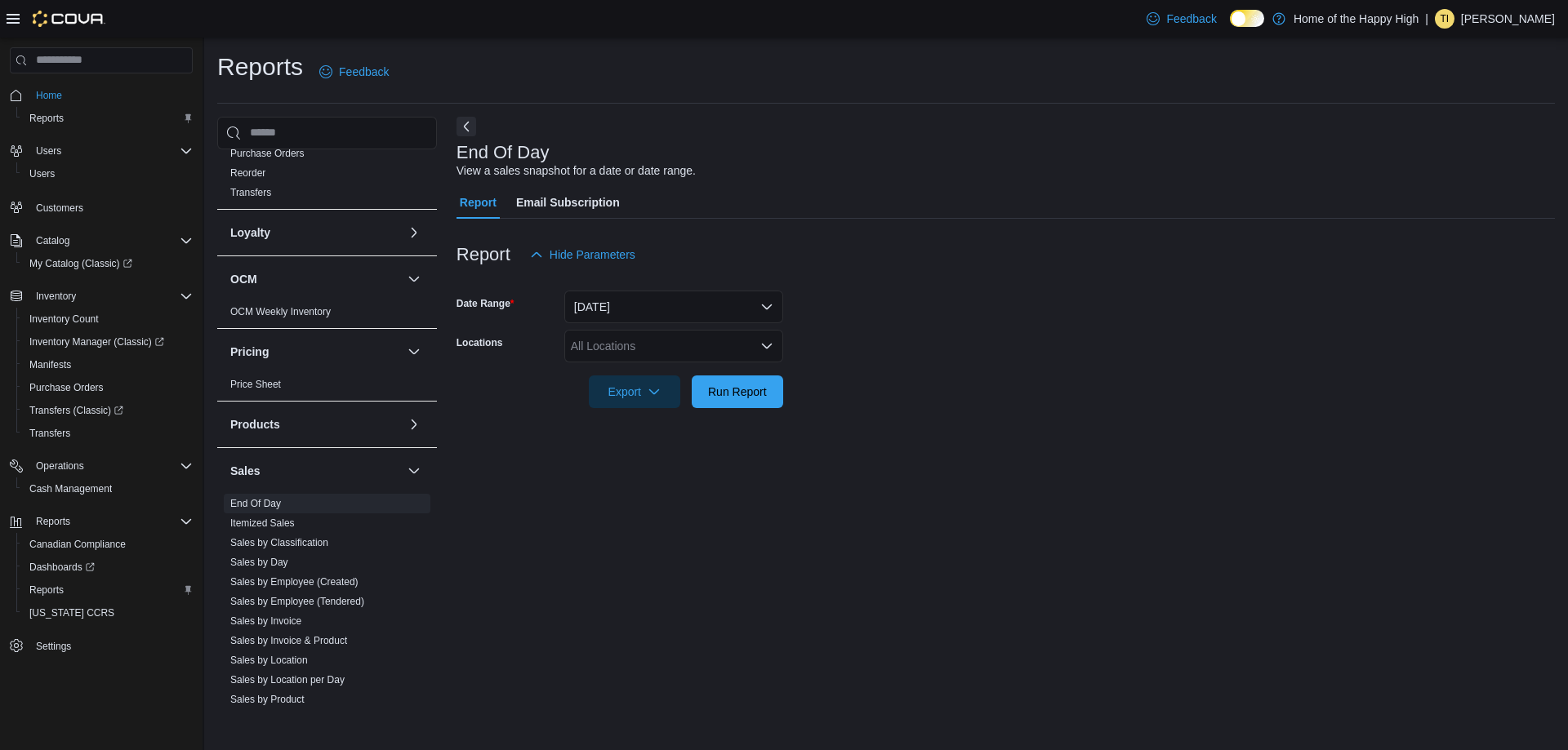
click at [654, 348] on div "All Locations" at bounding box center [673, 345] width 219 height 32
type input "***"
click at [688, 371] on span "Edmonton - Orchards Gate - Fire & Flower" at bounding box center [740, 374] width 215 height 17
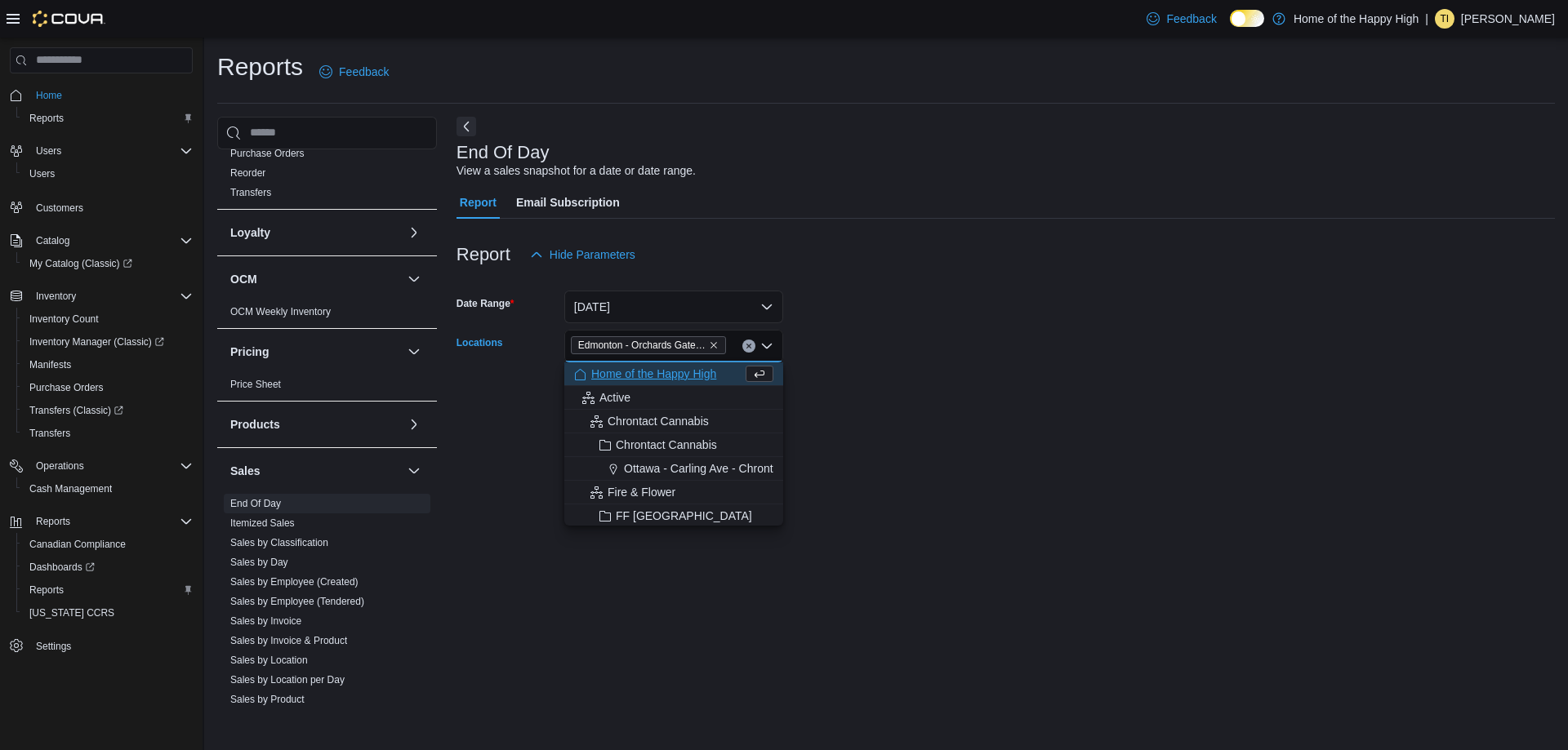
click at [827, 377] on form "Date Range Today Locations Edmonton - Orchards Gate - Fire & Flower Combo box. …" at bounding box center [1006, 339] width 1098 height 137
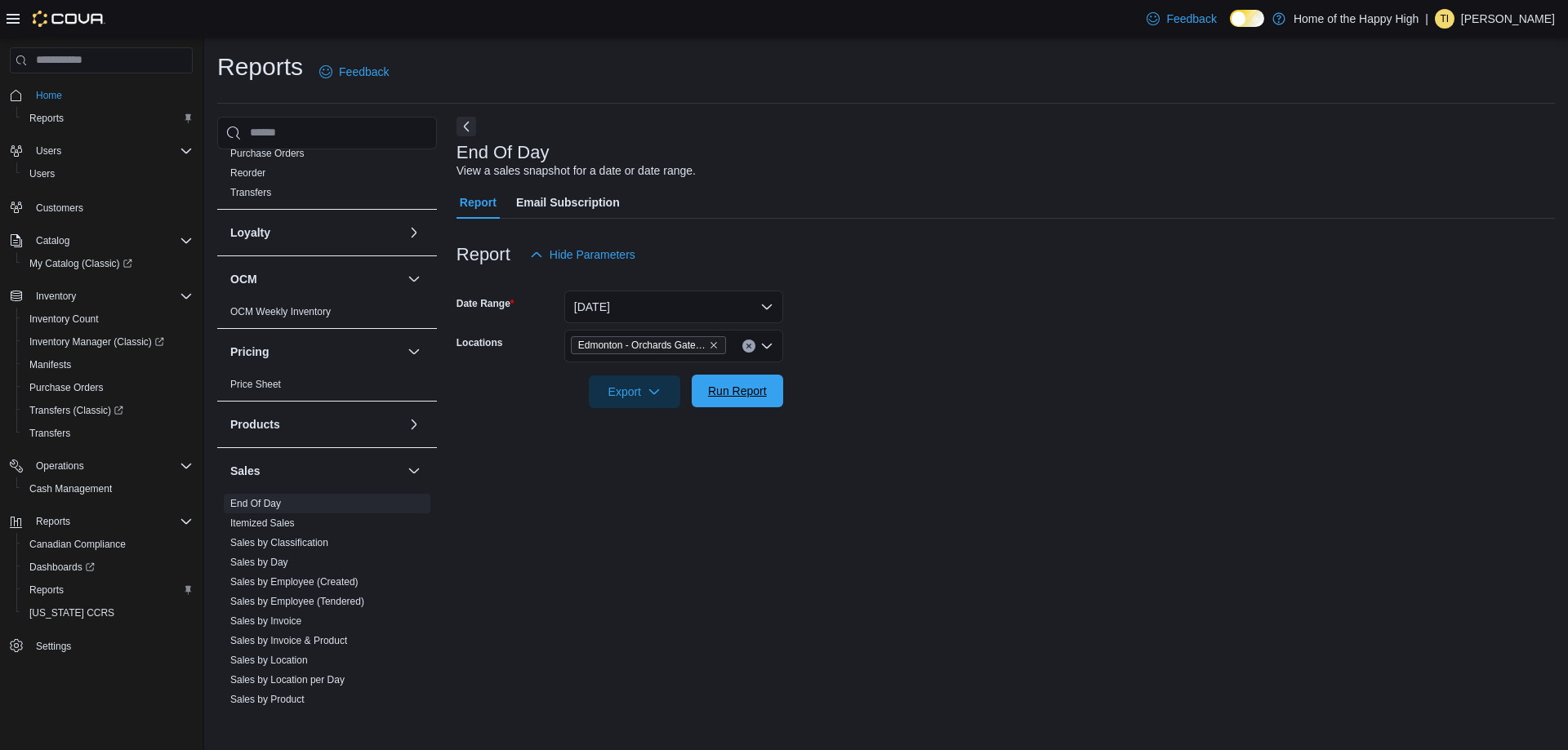
click at [749, 394] on span "Run Report" at bounding box center [737, 391] width 59 height 17
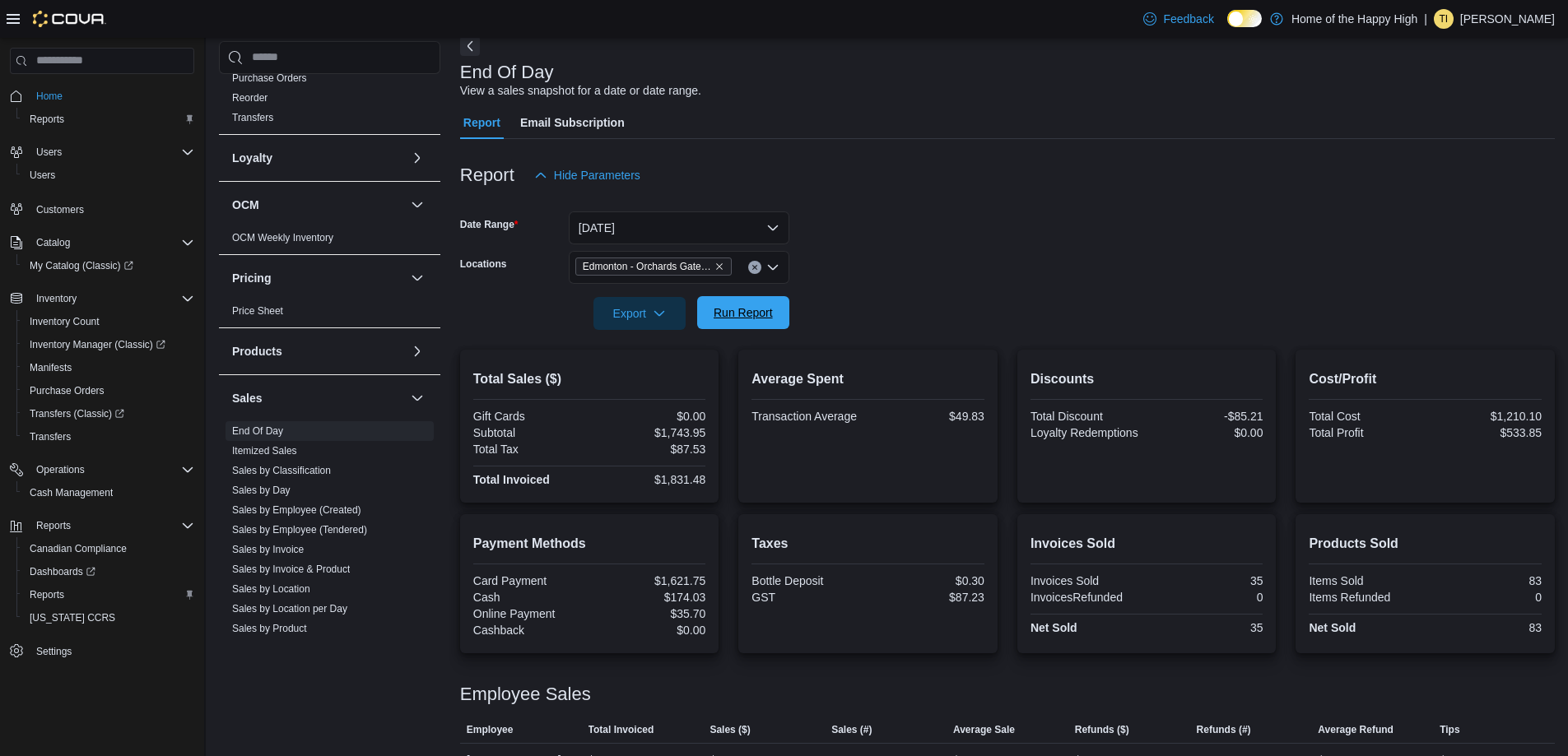
scroll to position [149, 0]
